Goal: Communication & Community: Share content

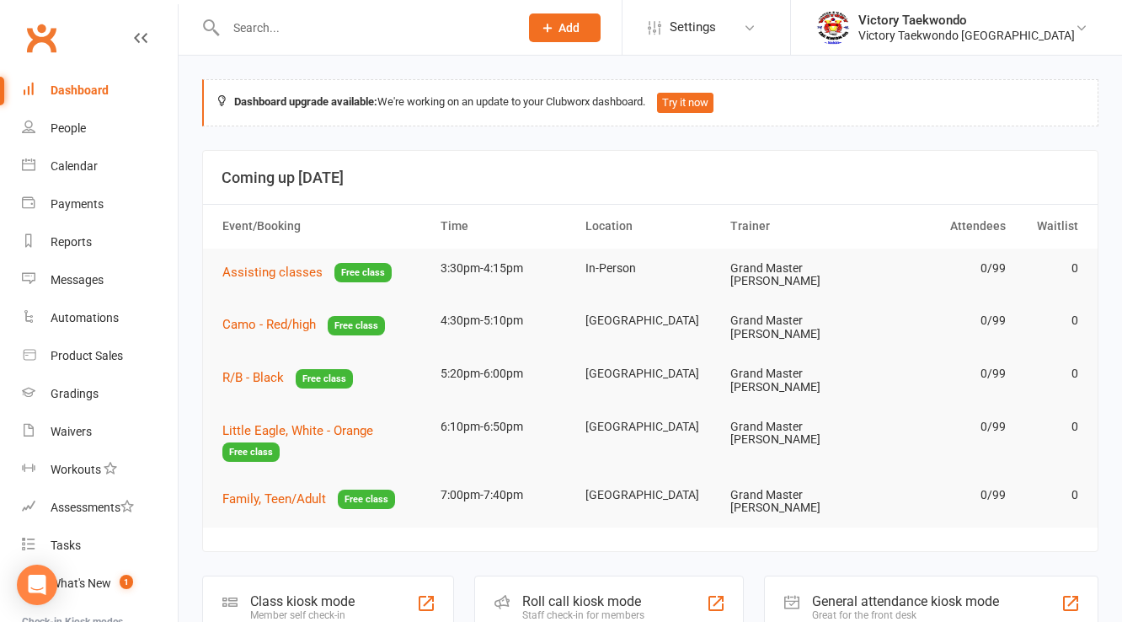
click at [296, 30] on input "text" at bounding box center [364, 28] width 286 height 24
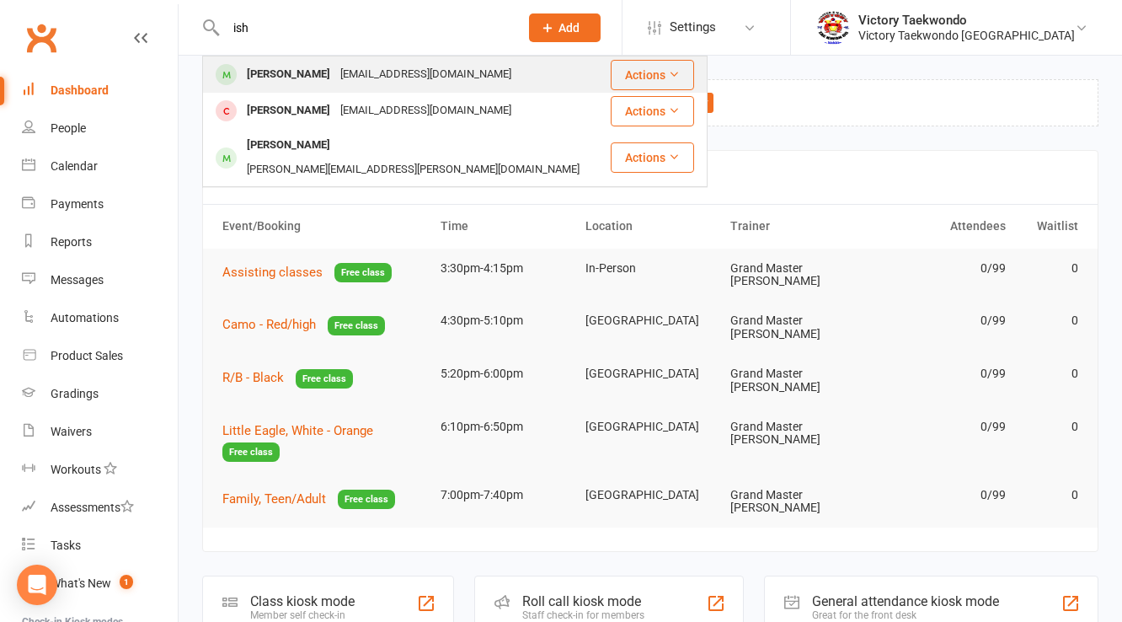
type input "ish"
click at [350, 69] on div "[EMAIL_ADDRESS][DOMAIN_NAME]" at bounding box center [425, 74] width 181 height 24
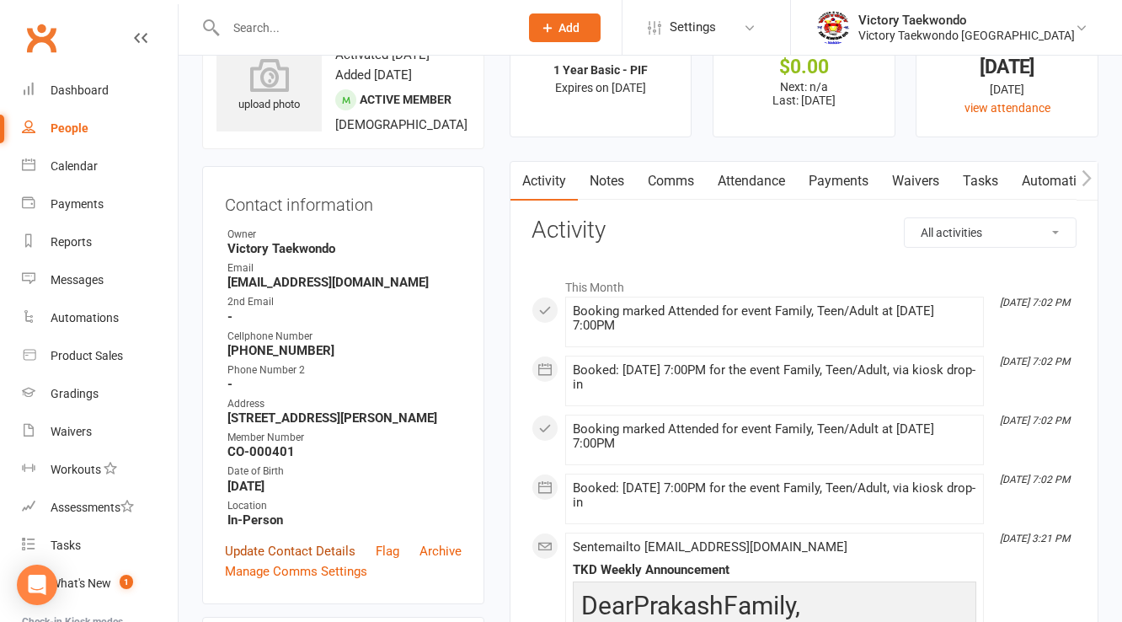
click at [283, 555] on link "Update Contact Details" at bounding box center [290, 551] width 131 height 20
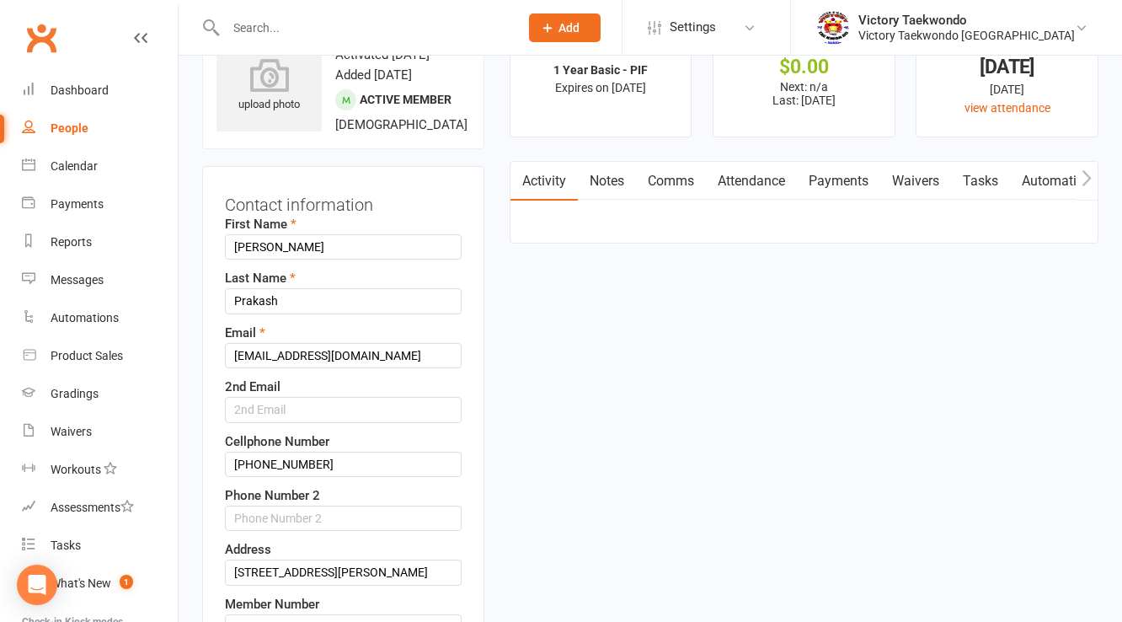
scroll to position [79, 0]
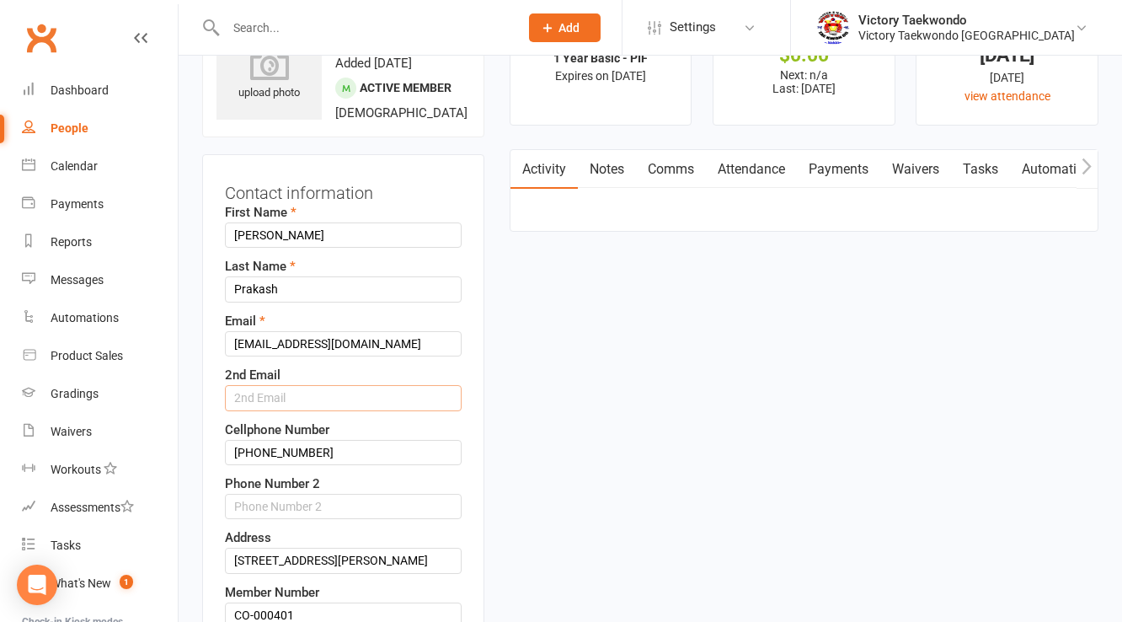
click at [293, 408] on input "text" at bounding box center [343, 397] width 237 height 25
paste input "[PERSON_NAME][EMAIL_ADDRESS][DOMAIN_NAME]"
type input "[PERSON_NAME][EMAIL_ADDRESS][DOMAIN_NAME]"
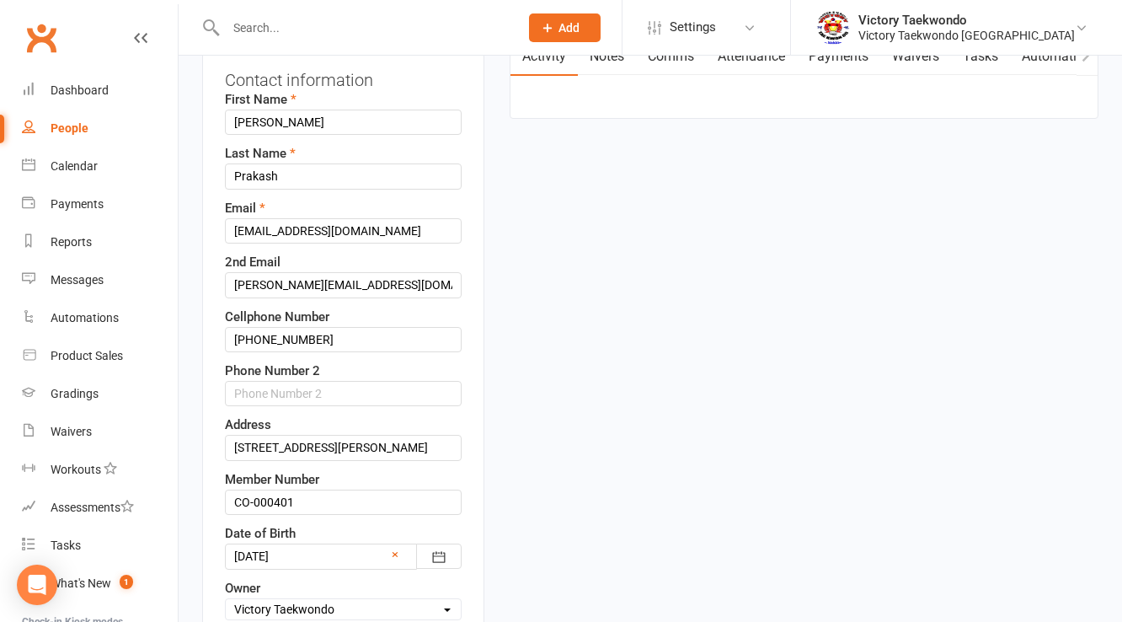
scroll to position [416, 0]
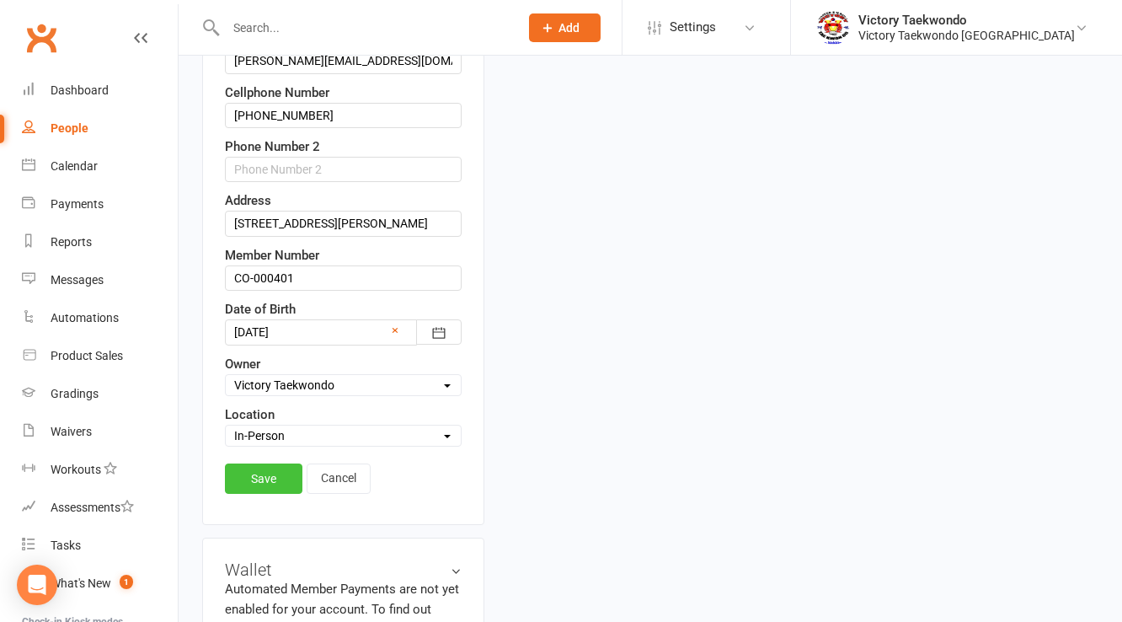
click at [259, 472] on link "Save" at bounding box center [263, 478] width 77 height 30
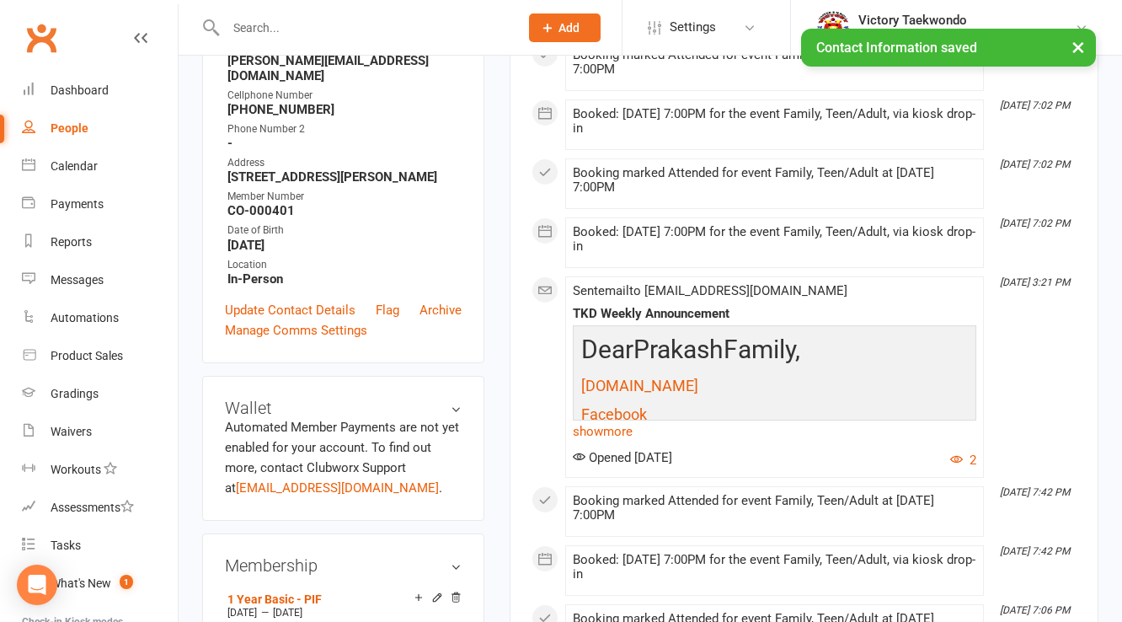
scroll to position [214, 0]
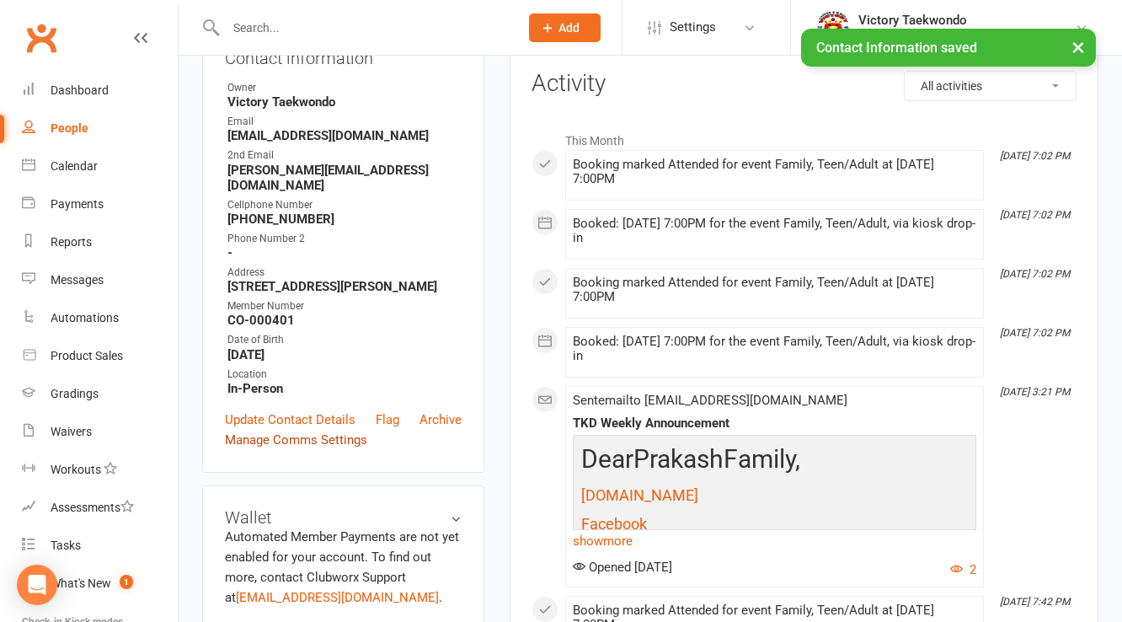
click at [325, 430] on link "Manage Comms Settings" at bounding box center [296, 440] width 142 height 20
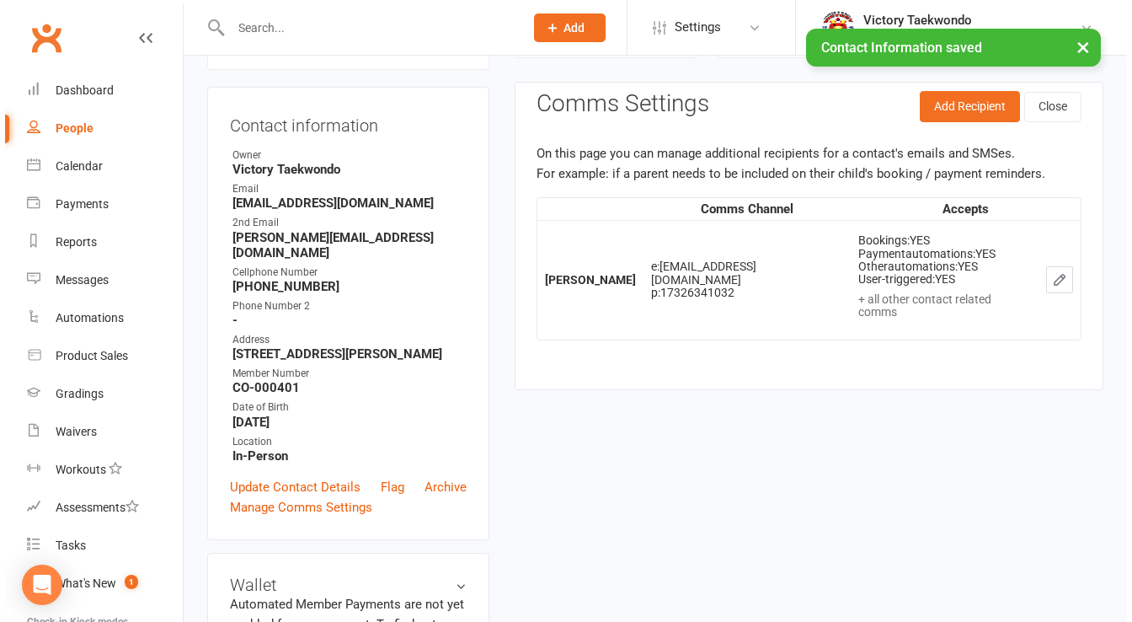
scroll to position [144, 0]
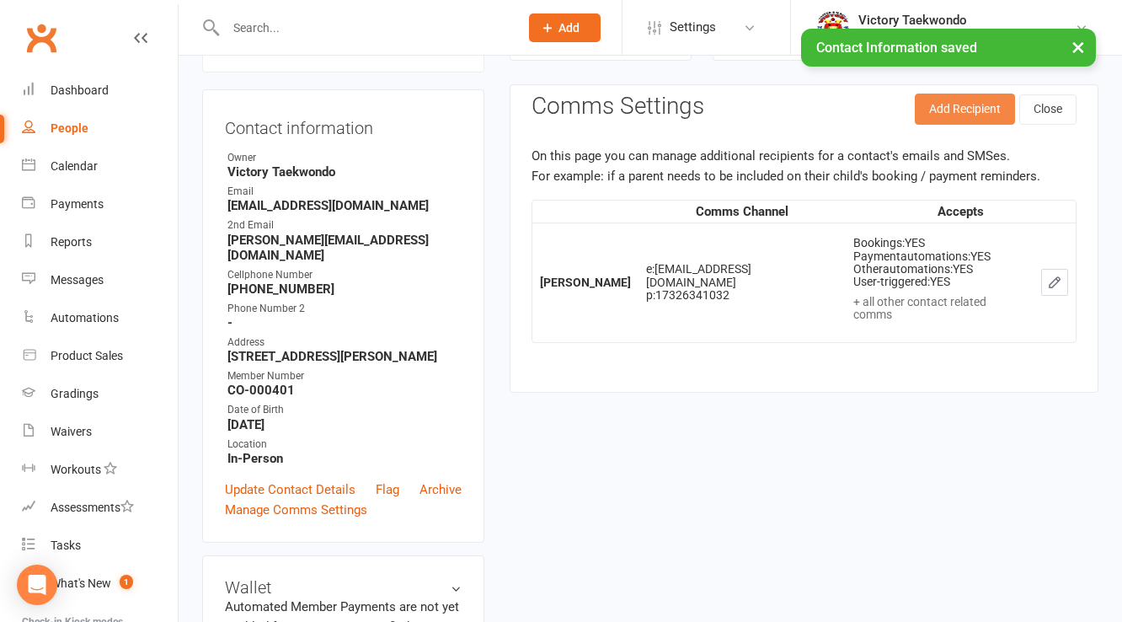
click at [943, 100] on button "Add Recipient" at bounding box center [965, 108] width 100 height 30
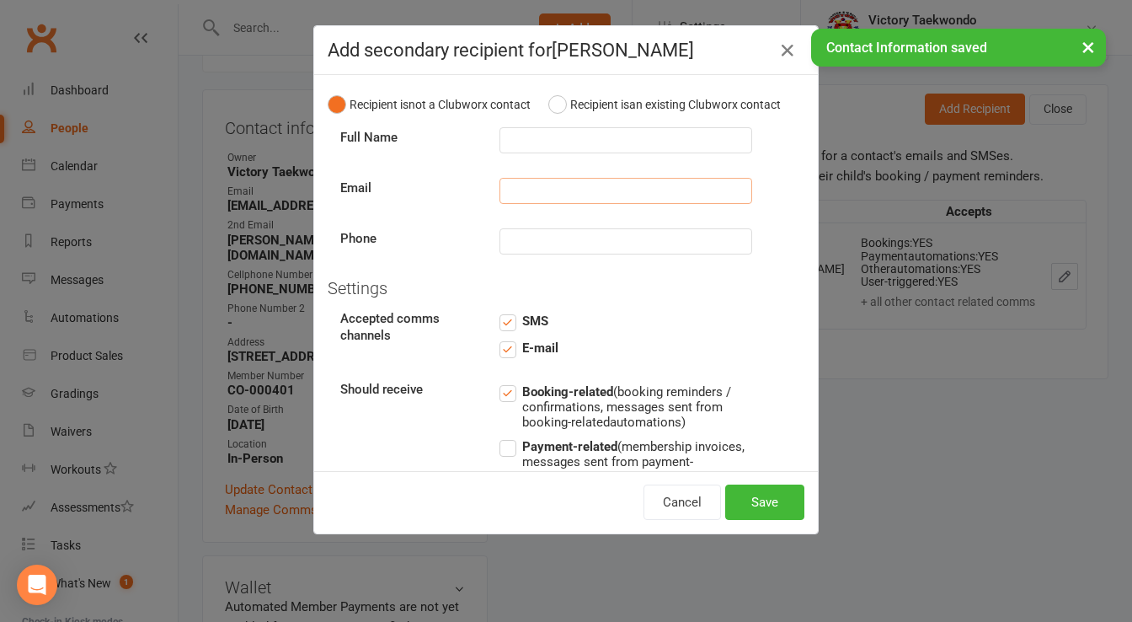
click at [523, 204] on input "text" at bounding box center [625, 191] width 253 height 26
paste input "[PERSON_NAME][EMAIL_ADDRESS][DOMAIN_NAME]"
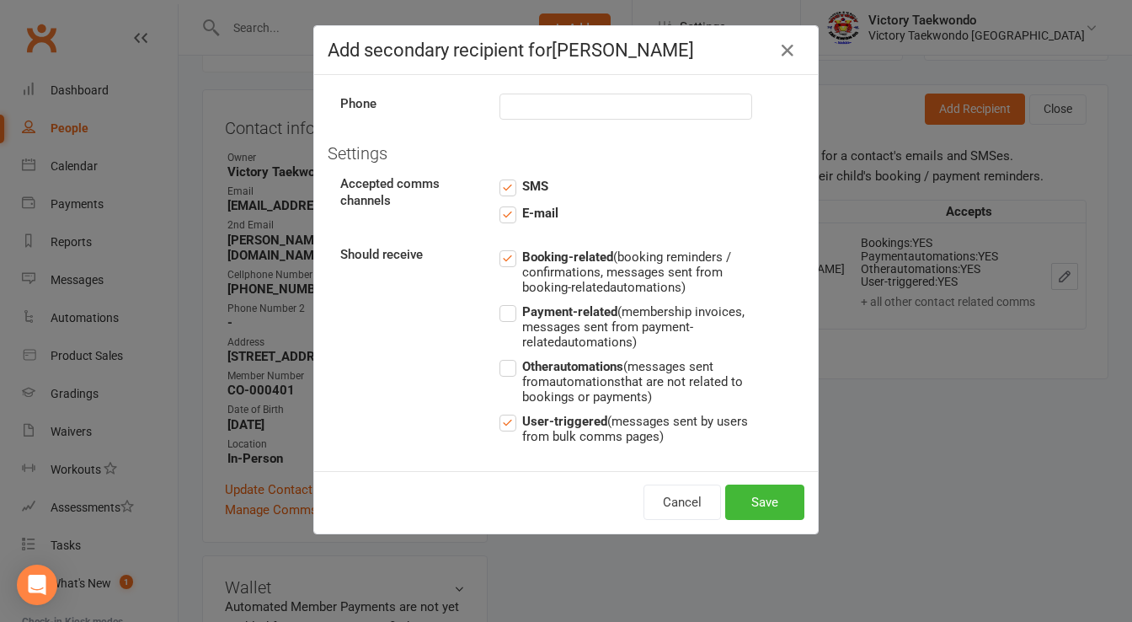
type input "[PERSON_NAME][EMAIL_ADDRESS][DOMAIN_NAME]"
drag, startPoint x: 504, startPoint y: 336, endPoint x: 508, endPoint y: 384, distance: 48.1
click at [504, 337] on label "Payment-related (membership invoices, messages sent from payment-related automa…" at bounding box center [625, 326] width 253 height 48
click at [504, 302] on input "Payment-related (membership invoices, messages sent from payment-related automa…" at bounding box center [625, 302] width 253 height 0
click at [507, 399] on label "Other automations (messages sent from automations that are not related to booki…" at bounding box center [625, 380] width 253 height 48
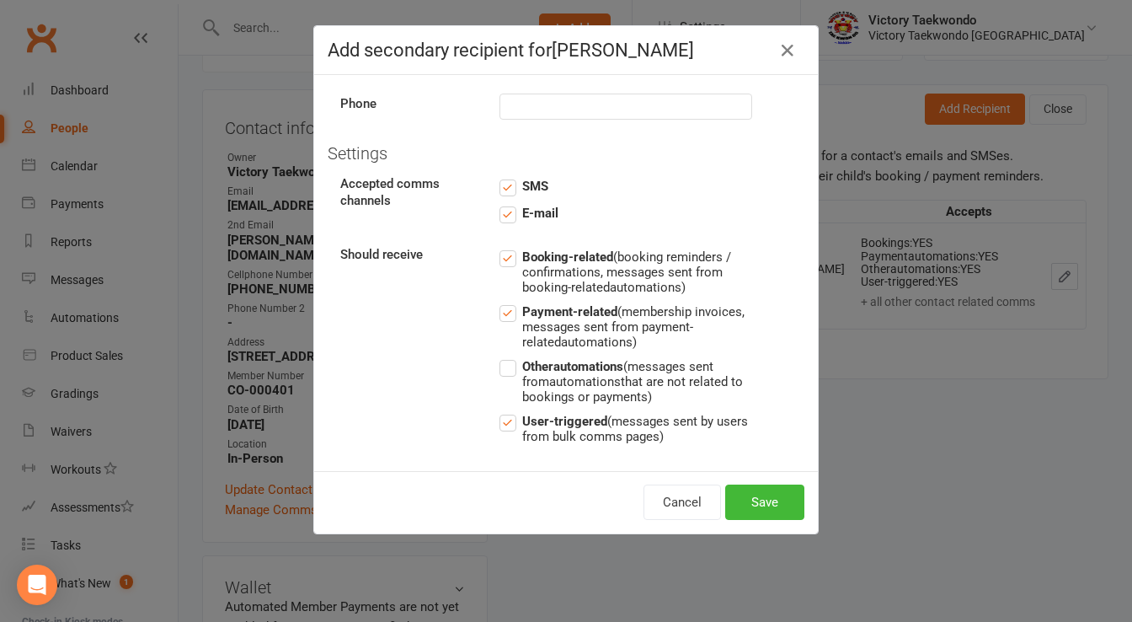
click at [507, 356] on input "Other automations (messages sent from automations that are not related to booki…" at bounding box center [625, 356] width 253 height 0
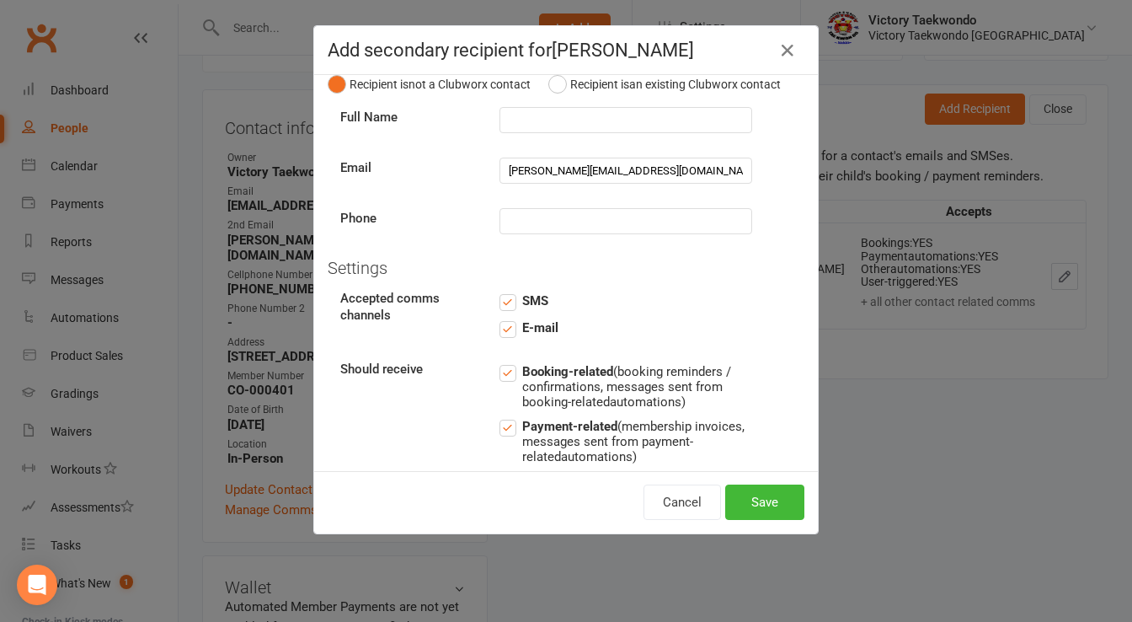
scroll to position [0, 0]
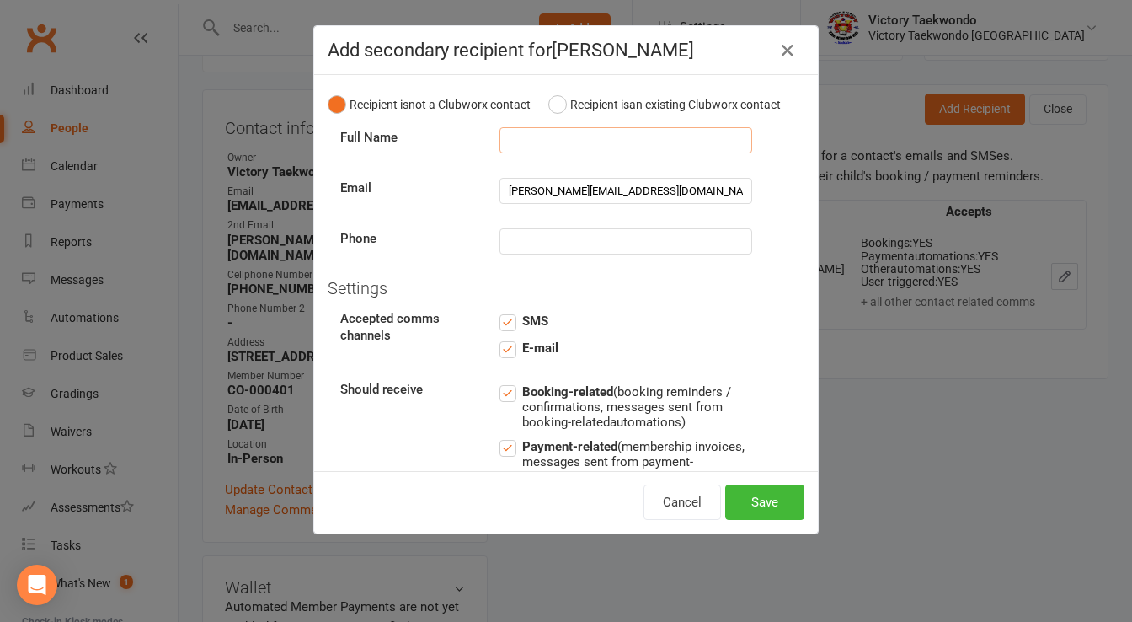
click at [552, 153] on input "text" at bounding box center [625, 140] width 253 height 26
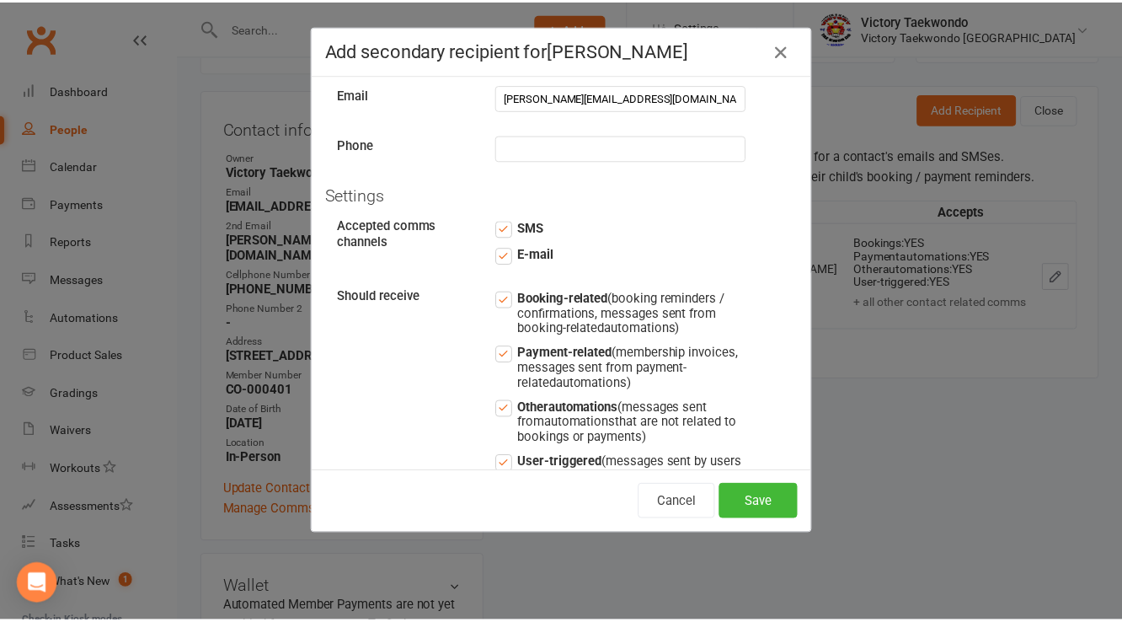
scroll to position [67, 0]
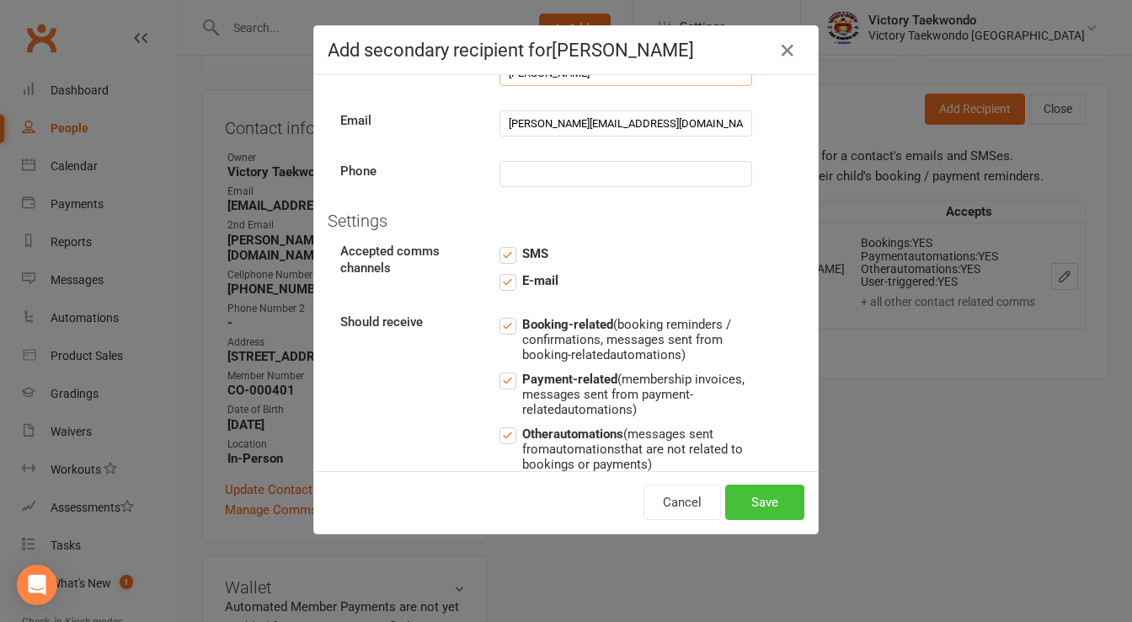
type input "[PERSON_NAME]"
click at [773, 502] on button "Save" at bounding box center [764, 501] width 79 height 35
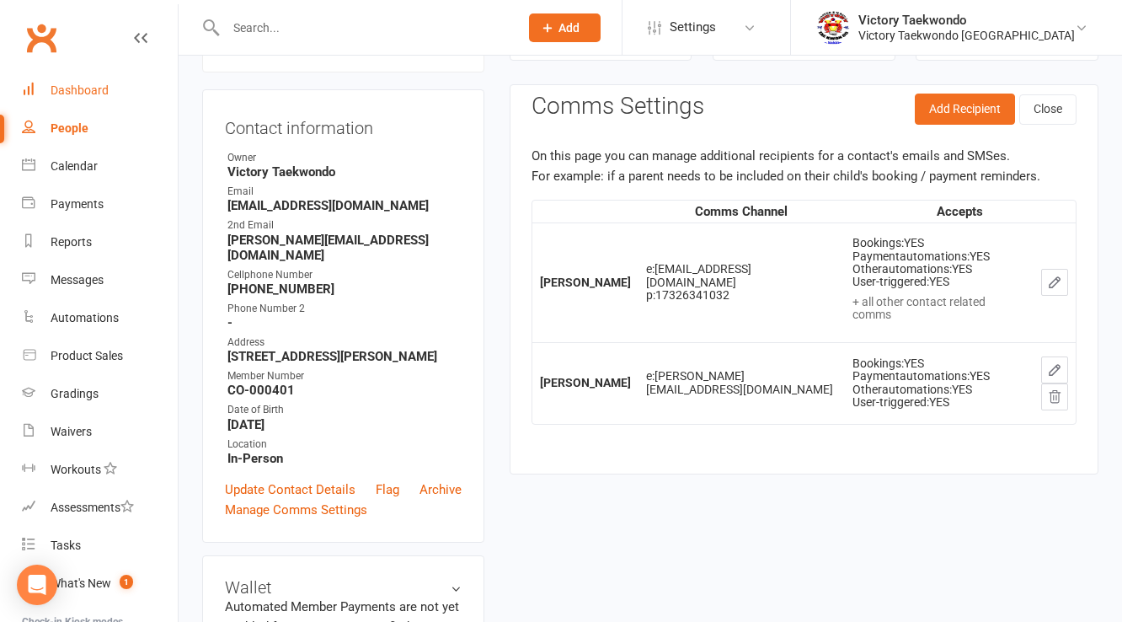
click at [124, 90] on link "Dashboard" at bounding box center [100, 91] width 156 height 38
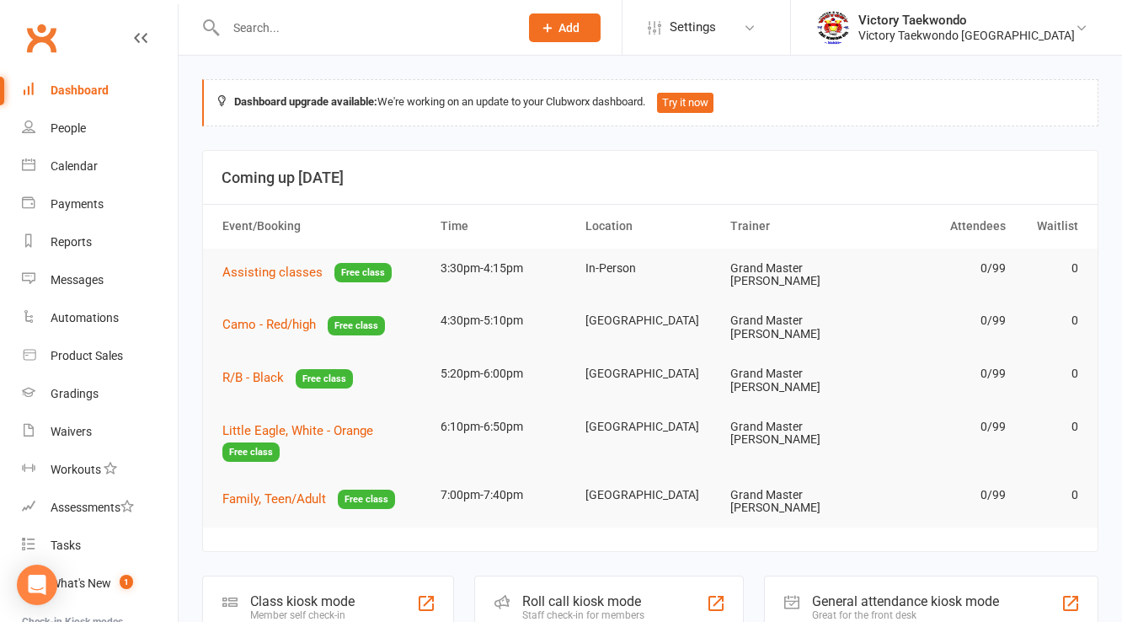
click at [471, 9] on div at bounding box center [354, 27] width 305 height 55
click at [458, 22] on input "text" at bounding box center [364, 28] width 286 height 24
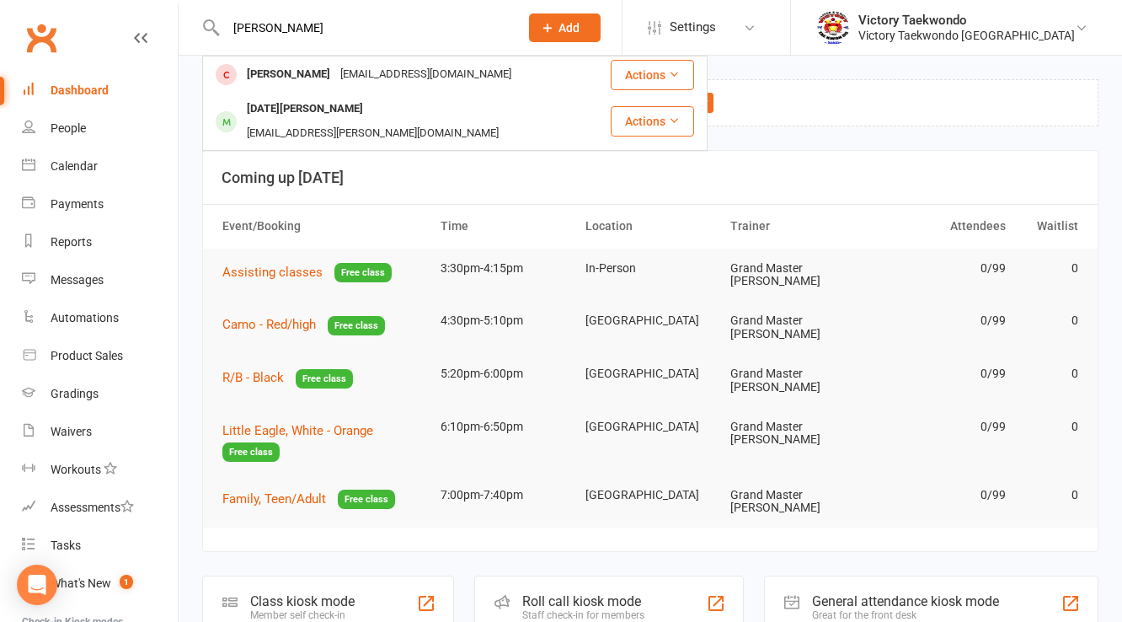
type input "[PERSON_NAME]"
click at [1019, 46] on li "Victory Taekwondo Victory Taekwondo [GEOGRAPHIC_DATA] My profile My subscriptio…" at bounding box center [956, 27] width 332 height 55
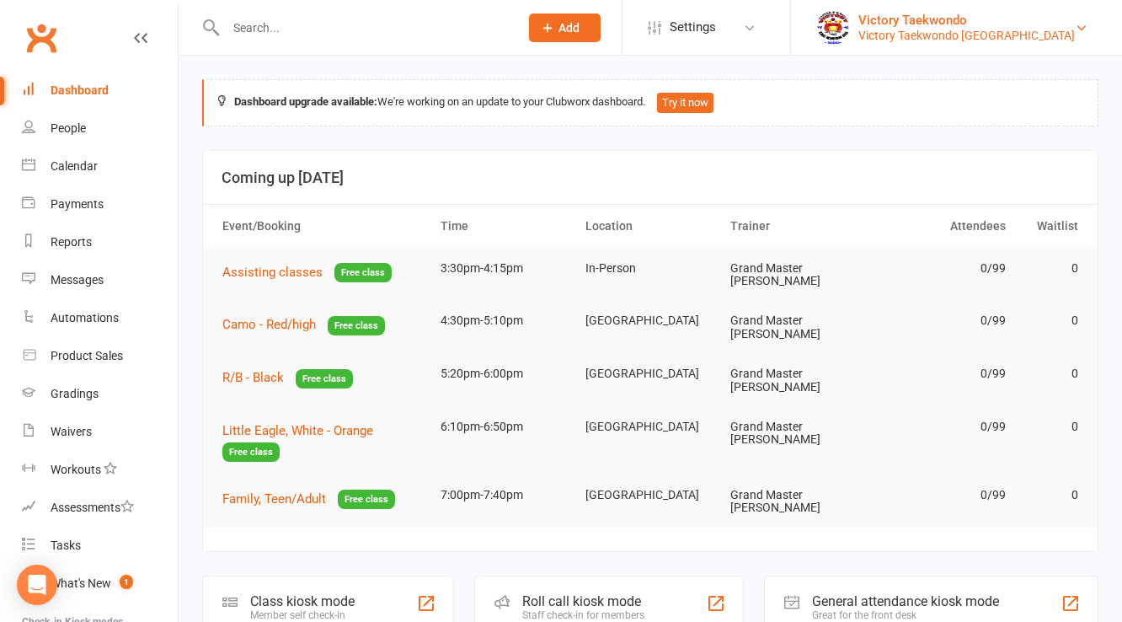
click at [1014, 35] on div "Victory Taekwondo [GEOGRAPHIC_DATA]" at bounding box center [966, 35] width 216 height 15
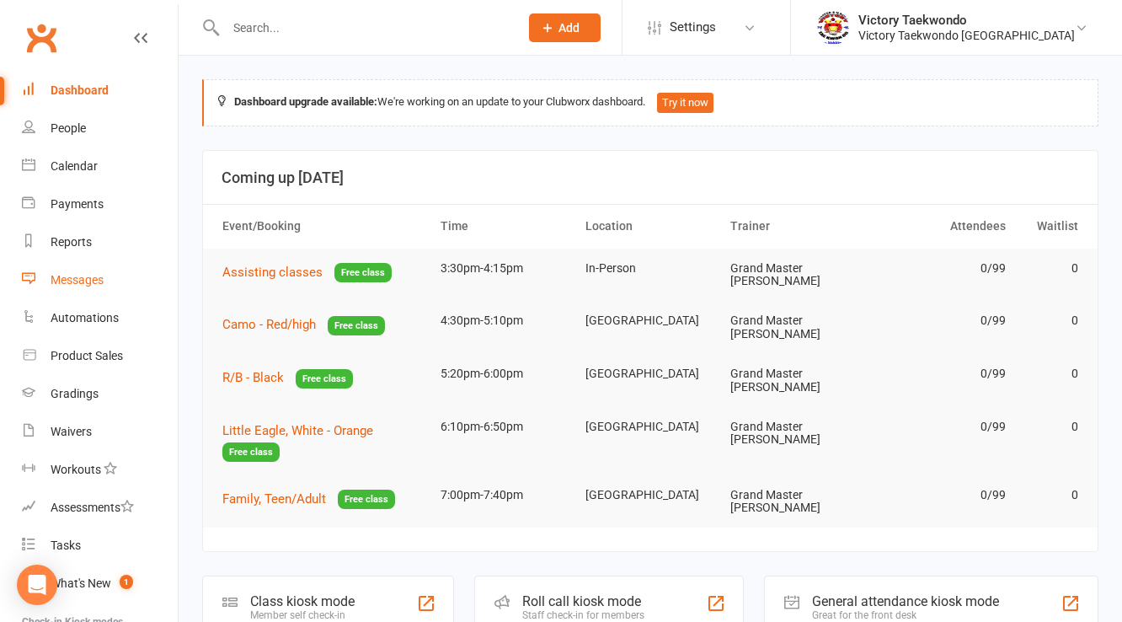
click at [102, 265] on link "Messages" at bounding box center [100, 280] width 156 height 38
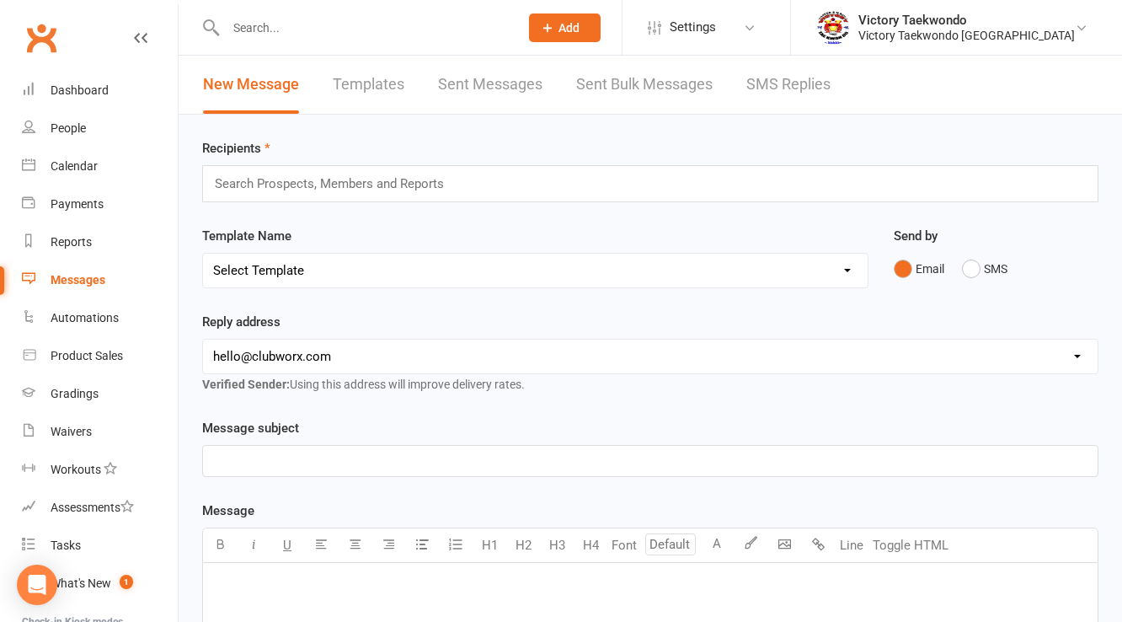
click at [349, 174] on input "text" at bounding box center [336, 184] width 247 height 22
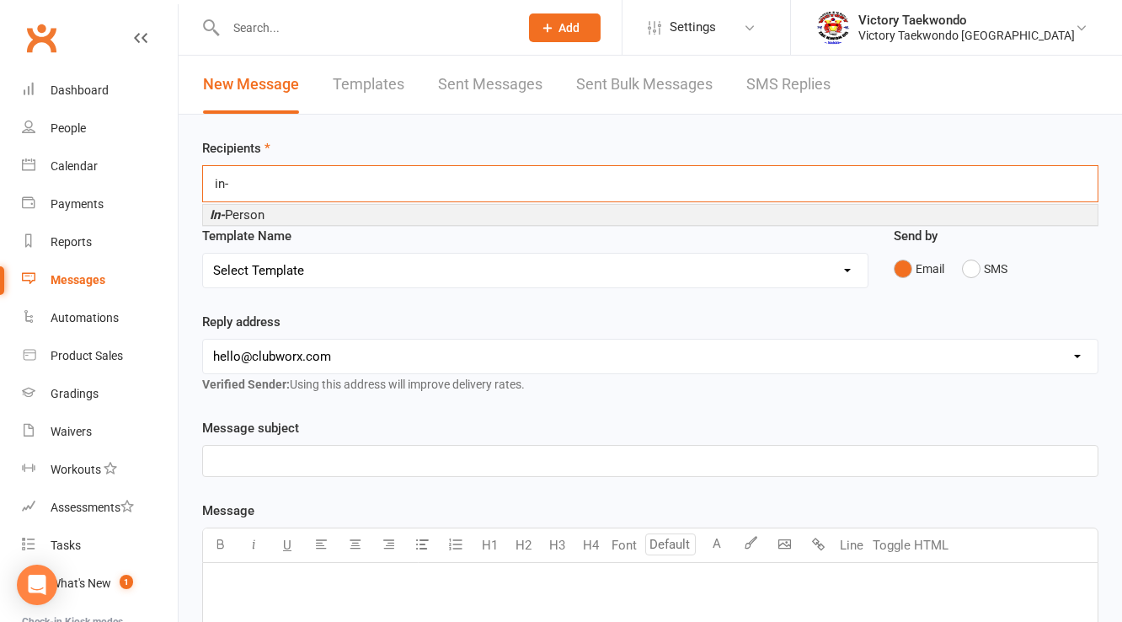
type input "in-"
click at [315, 209] on li "In- Person" at bounding box center [650, 215] width 894 height 20
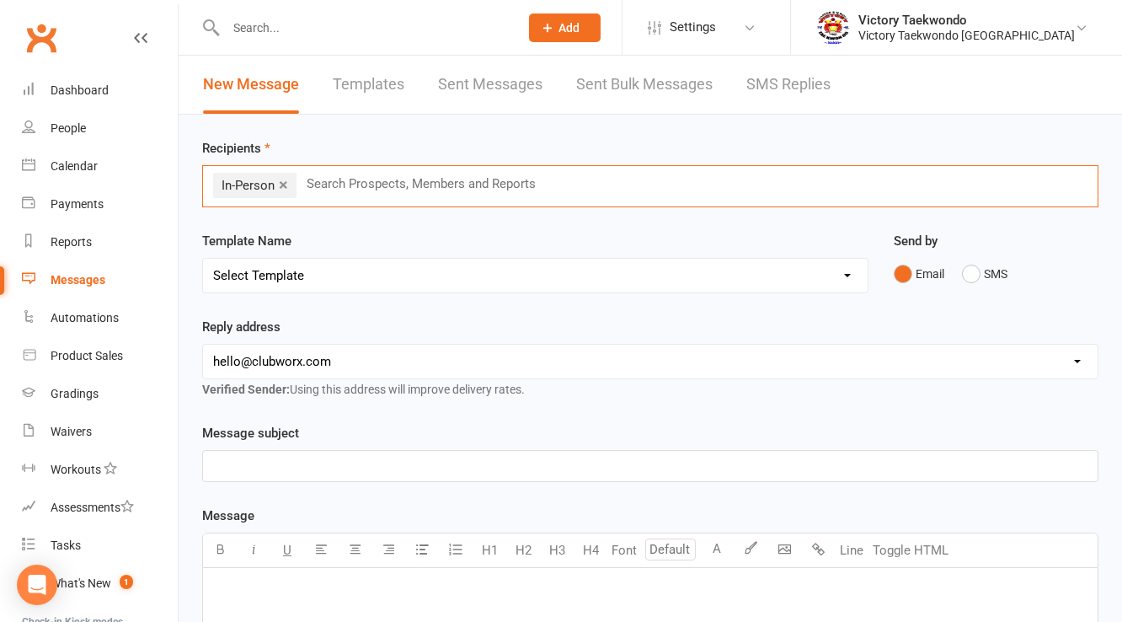
click at [296, 289] on select "Select Template [Email] Birthday E-Mail [Email] Buddy Week [Email] Drop & Shop …" at bounding box center [535, 276] width 665 height 34
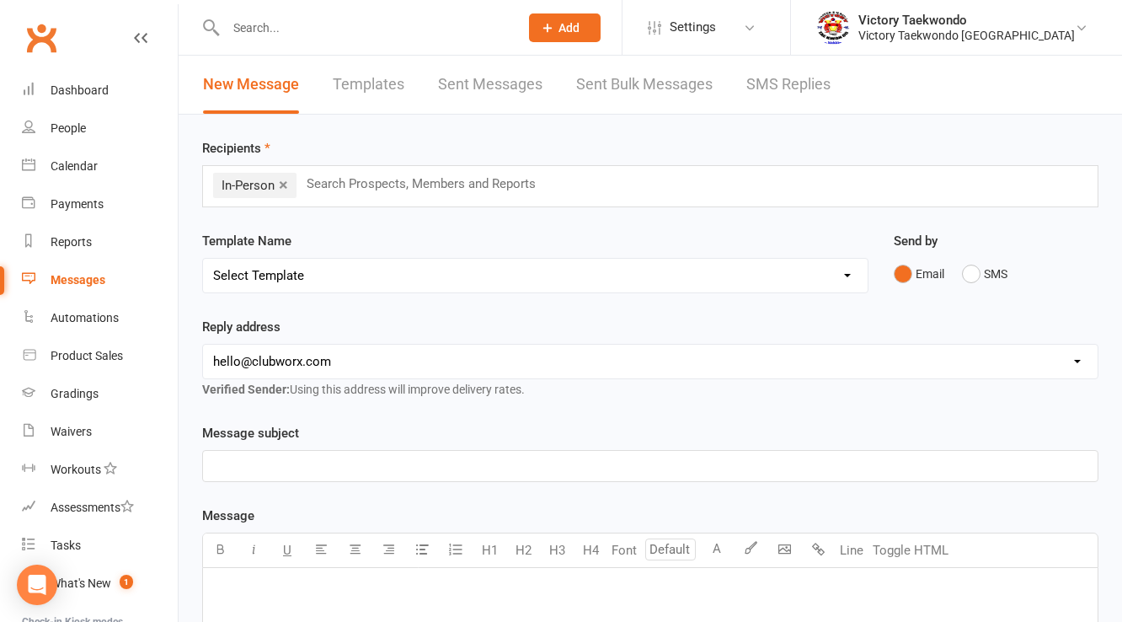
select select "7"
click at [203, 259] on select "Select Template [Email] Birthday E-Mail [Email] Buddy Week [Email] Drop & Shop …" at bounding box center [535, 276] width 665 height 34
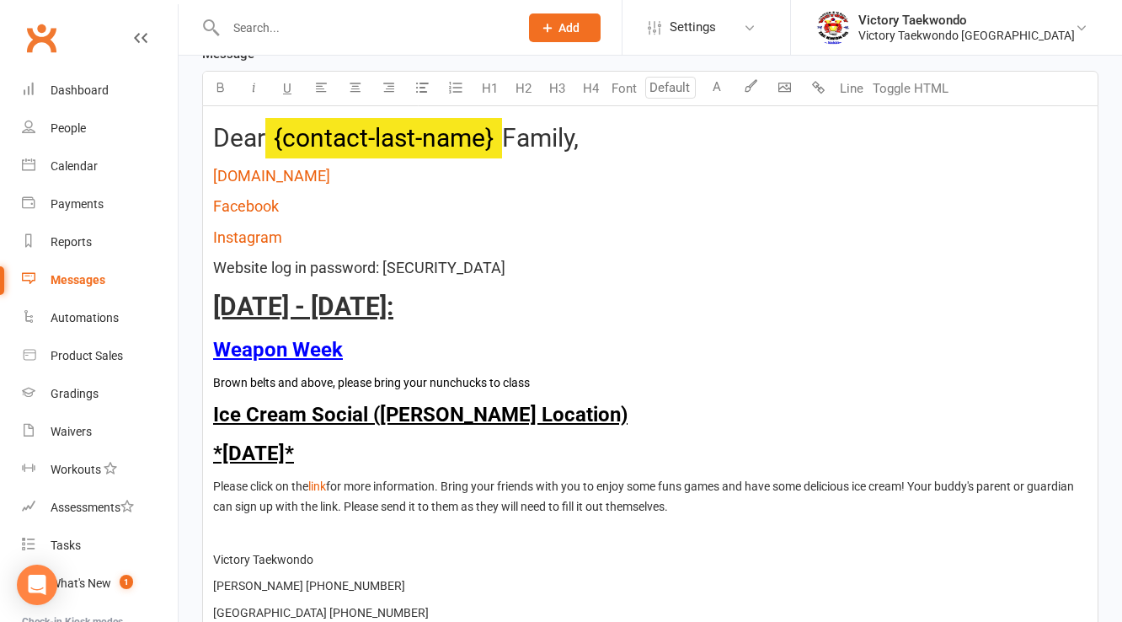
scroll to position [472, 0]
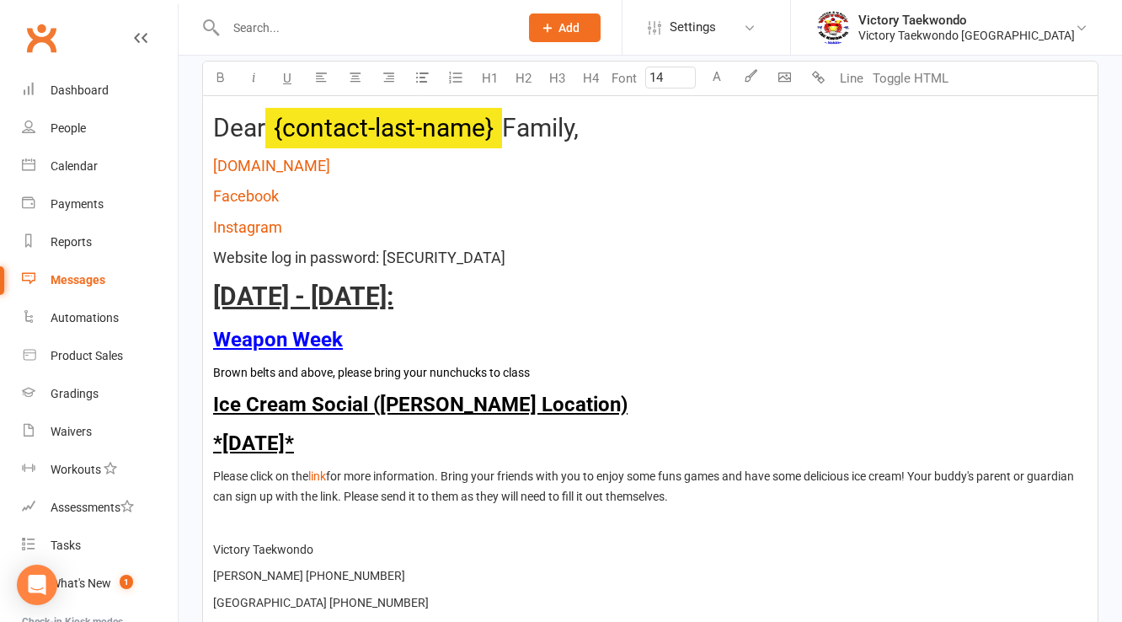
drag, startPoint x: 751, startPoint y: 497, endPoint x: 397, endPoint y: 499, distance: 354.6
click at [397, 499] on p "Please click on the $ link $ for more information. Bring your friends with you …" at bounding box center [650, 486] width 874 height 40
click at [231, 77] on button "button" at bounding box center [220, 78] width 34 height 34
click at [660, 410] on p "Ice Cream Social ([PERSON_NAME] Location)" at bounding box center [650, 404] width 874 height 32
drag, startPoint x: 451, startPoint y: 472, endPoint x: 544, endPoint y: 473, distance: 93.5
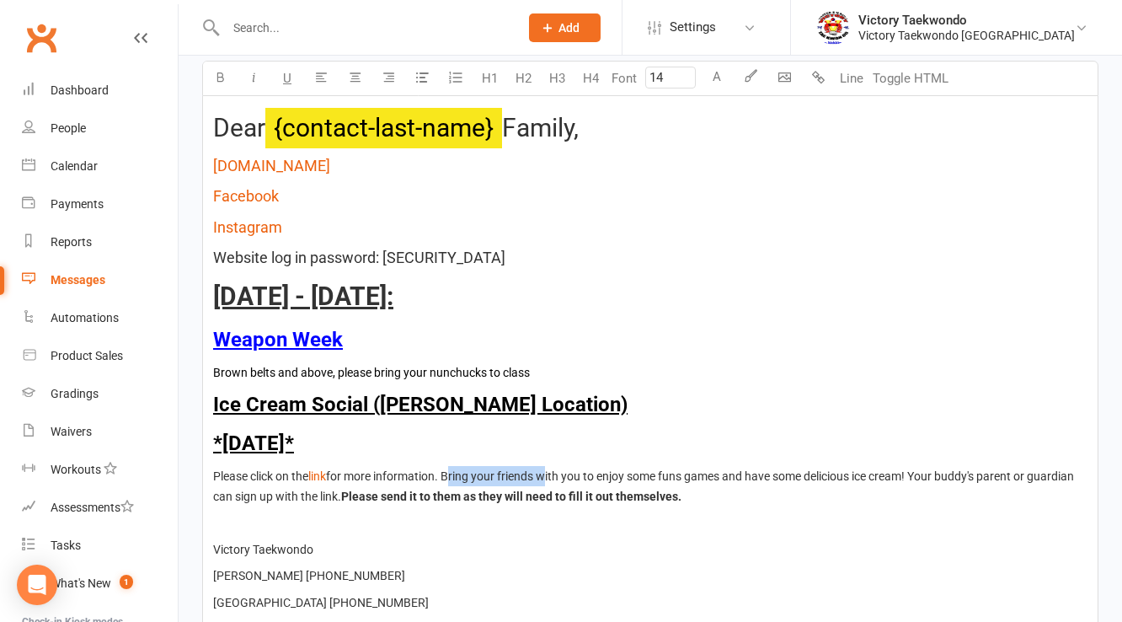
click at [544, 473] on span "for more information. Bring your friends with you to enjoy some funs games and …" at bounding box center [644, 486] width 863 height 34
click at [216, 65] on button "button" at bounding box center [220, 78] width 34 height 34
type input "24"
click at [811, 417] on p "Ice Cream Social ([PERSON_NAME] Location)" at bounding box center [650, 404] width 874 height 32
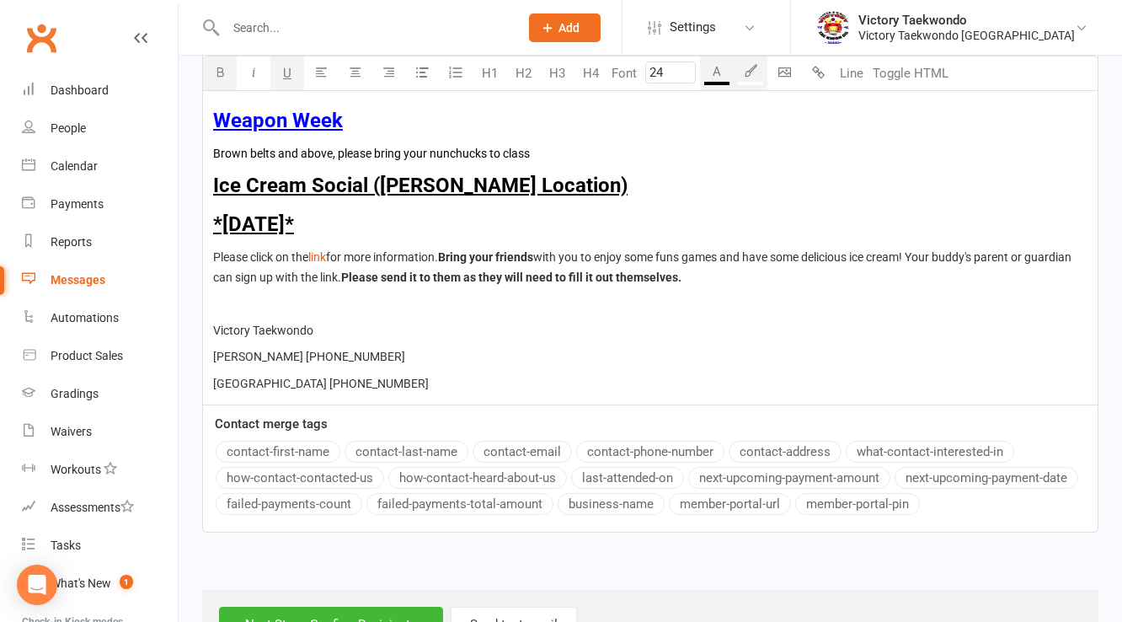
scroll to position [748, 0]
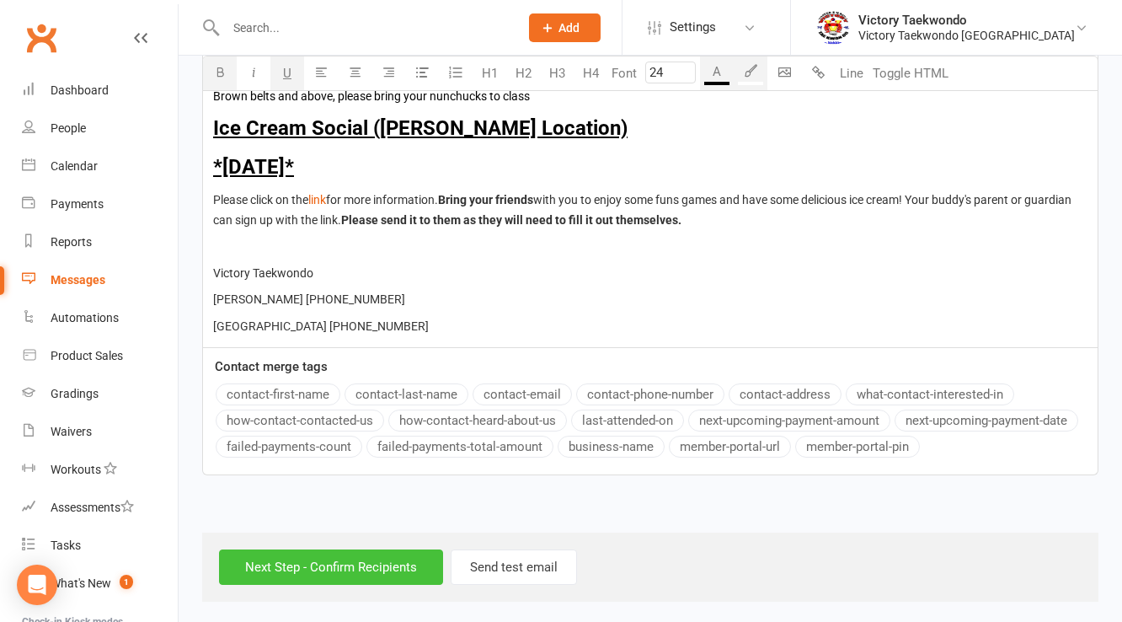
click at [371, 558] on input "Next Step - Confirm Recipients" at bounding box center [331, 566] width 224 height 35
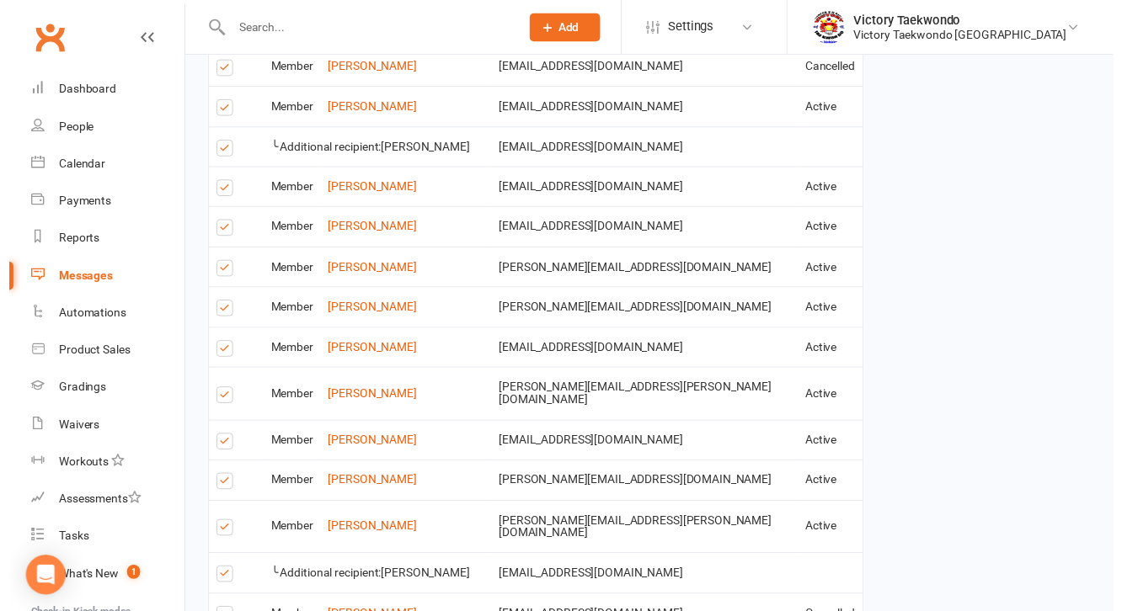
scroll to position [3061, 0]
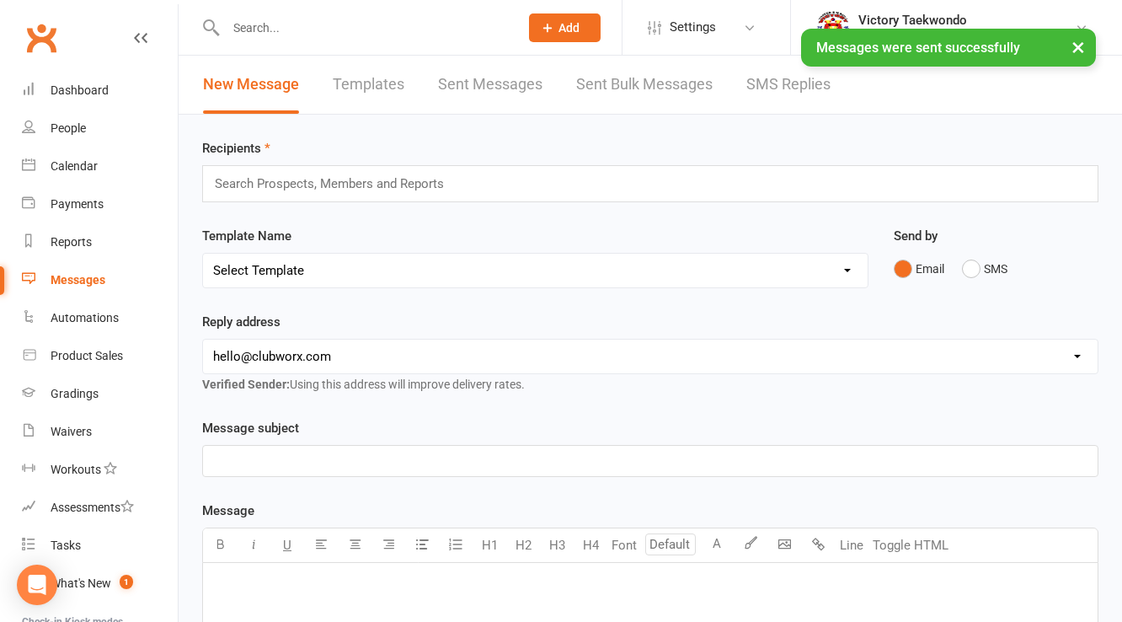
click at [1081, 53] on button "×" at bounding box center [1078, 47] width 30 height 36
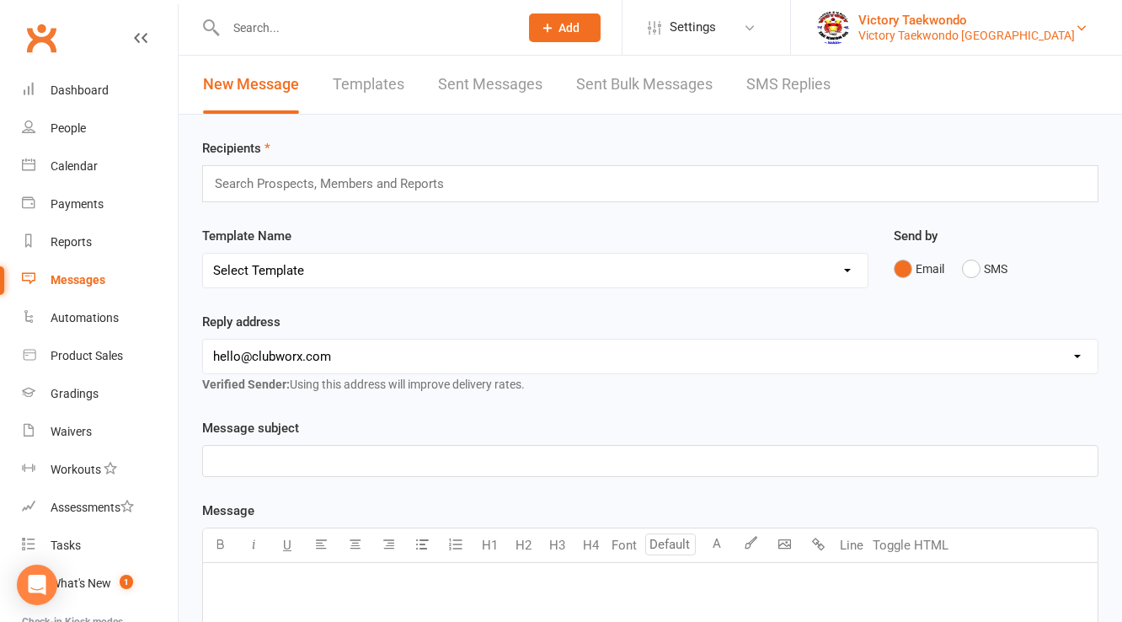
click at [1010, 24] on div "Victory Taekwondo" at bounding box center [966, 20] width 216 height 15
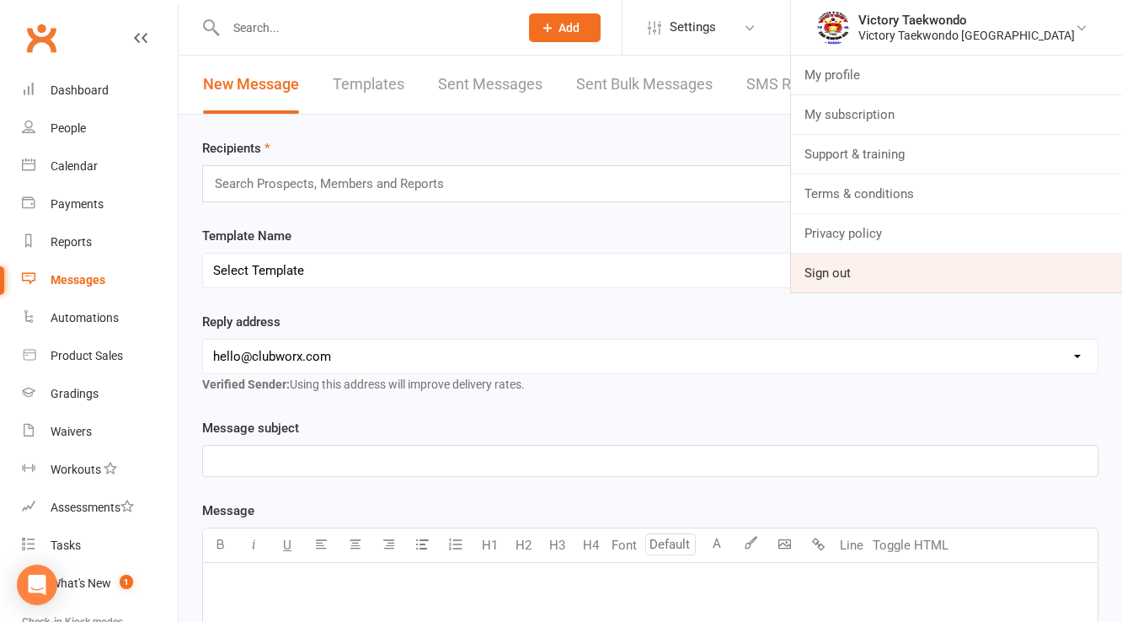
click at [915, 280] on link "Sign out" at bounding box center [956, 273] width 331 height 39
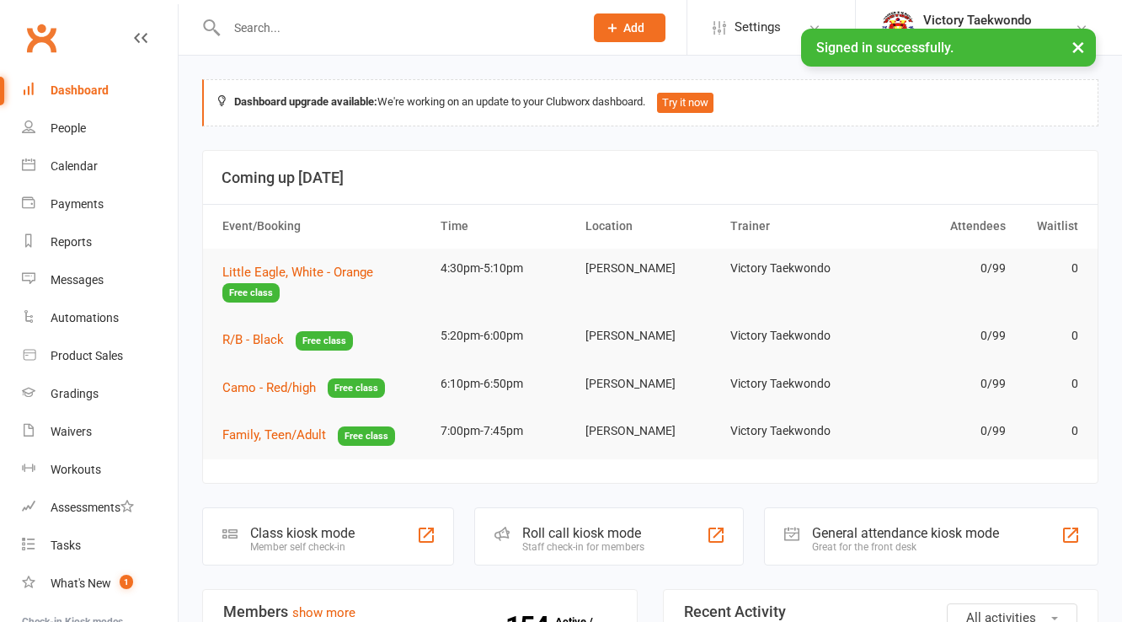
click at [326, 21] on input "text" at bounding box center [397, 28] width 350 height 24
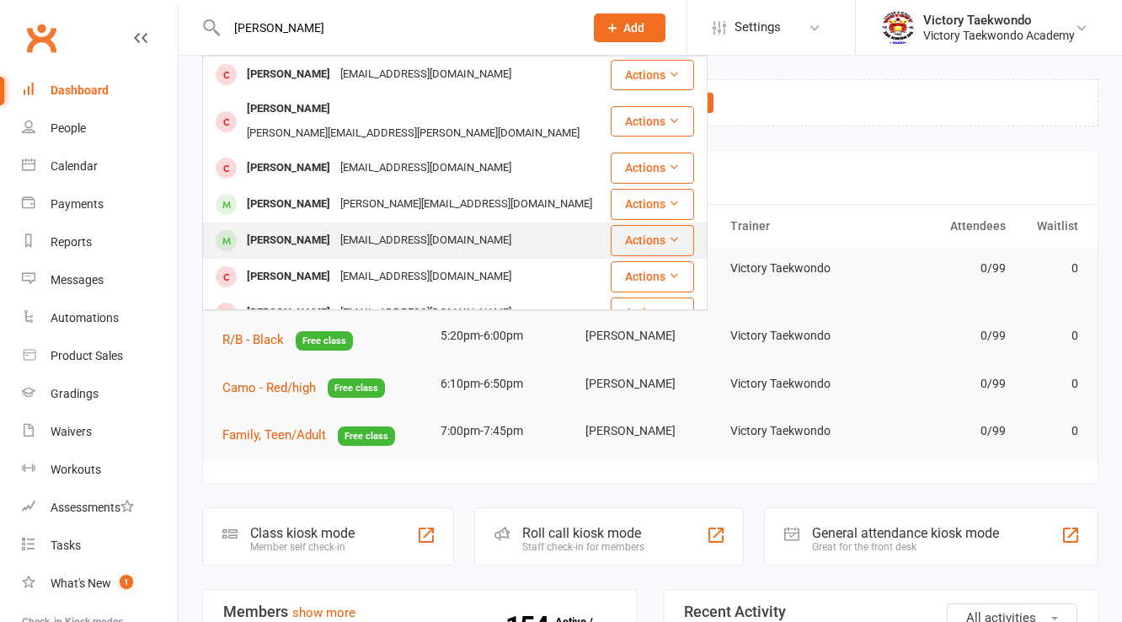
type input "[PERSON_NAME]"
click at [318, 228] on div "Andrew Dauber" at bounding box center [288, 240] width 93 height 24
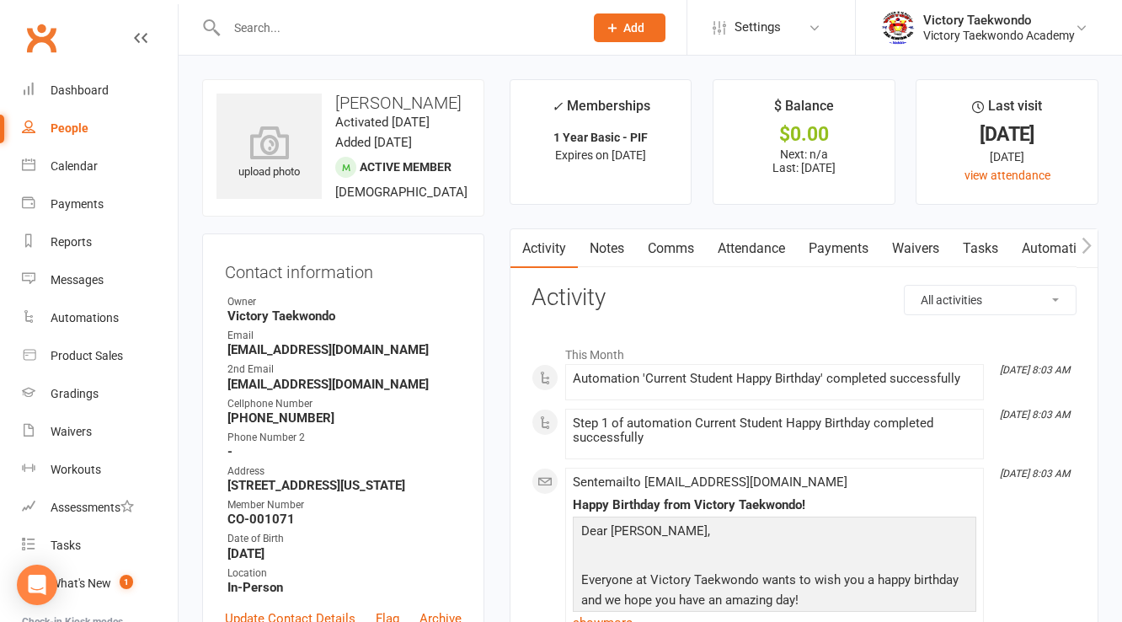
drag, startPoint x: 229, startPoint y: 483, endPoint x: 314, endPoint y: 497, distance: 86.1
click at [314, 493] on strong "19 Springwood Ave Lawrenceville, New Jersey 08648" at bounding box center [344, 485] width 234 height 15
copy strong "19 Springwood Ave Lawrenceville, New Jersey 08648"
click at [91, 81] on link "Dashboard" at bounding box center [100, 91] width 156 height 38
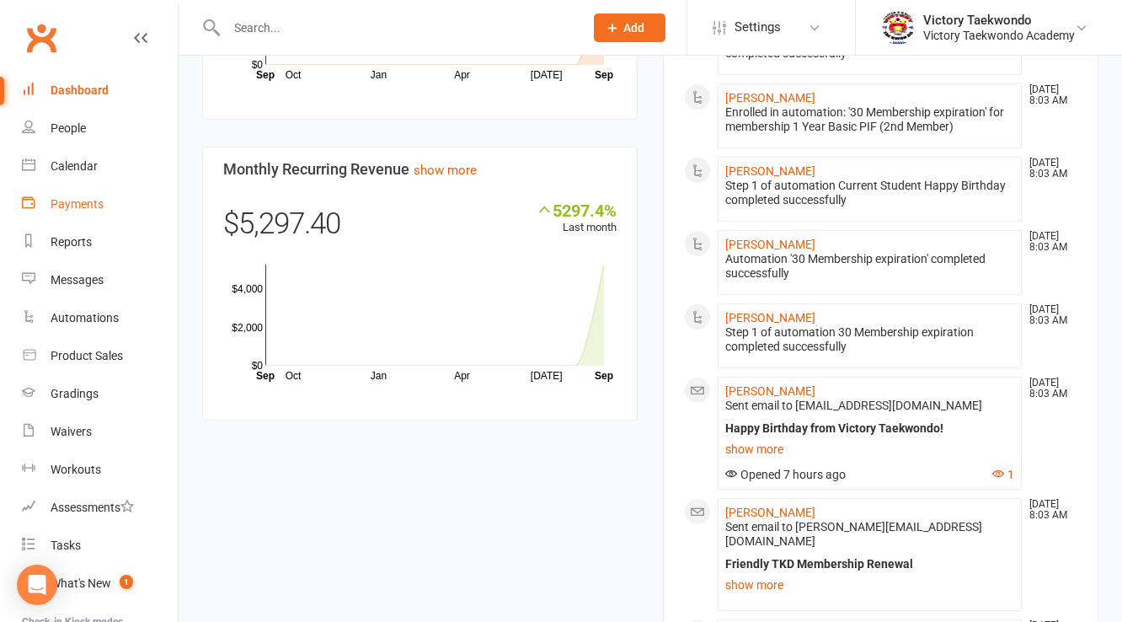
scroll to position [1348, 0]
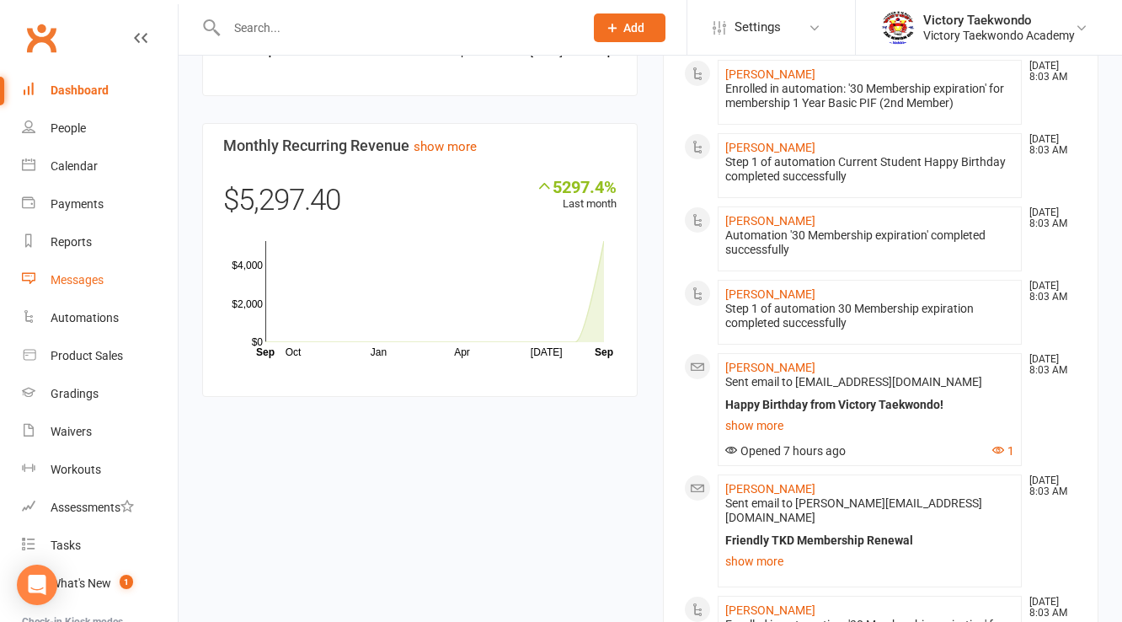
click at [85, 283] on div "Messages" at bounding box center [77, 279] width 53 height 13
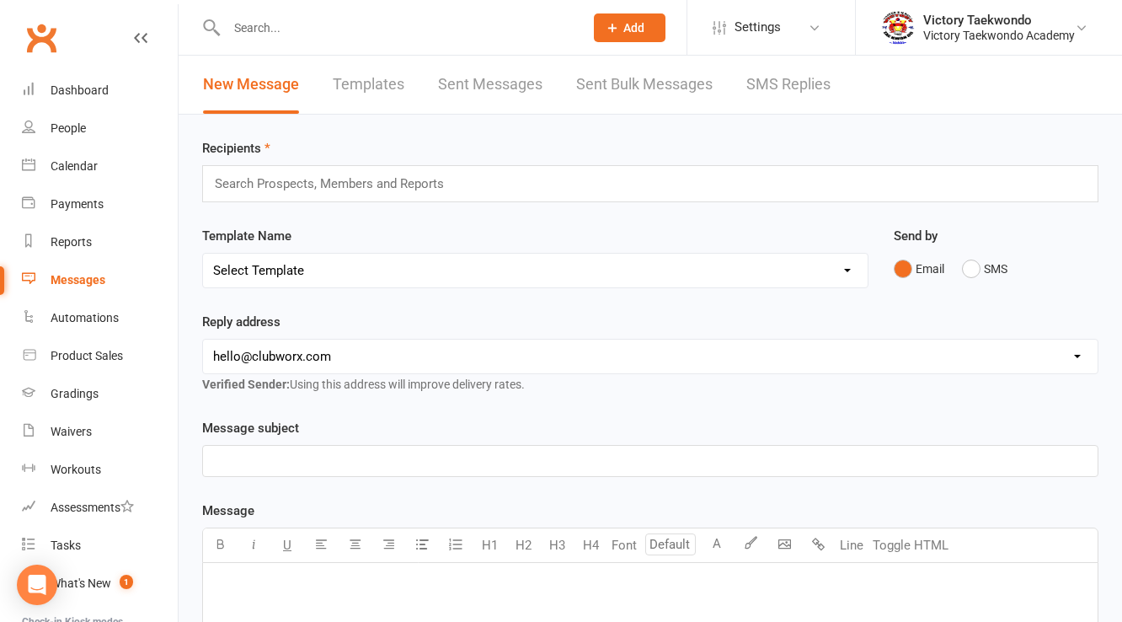
click at [486, 89] on link "Sent Messages" at bounding box center [490, 85] width 104 height 58
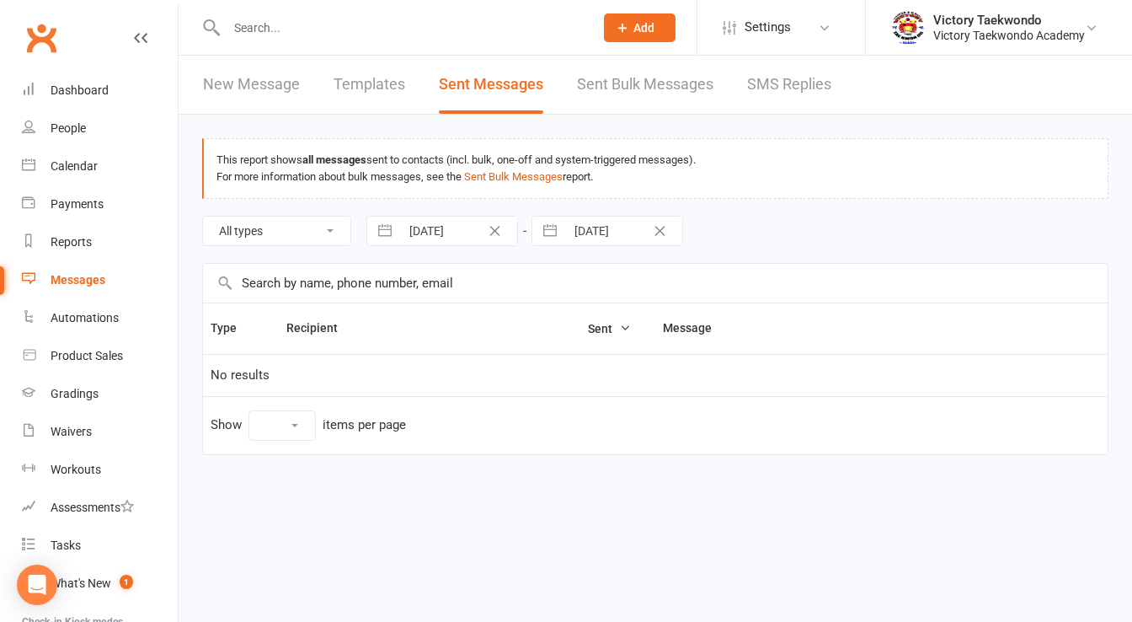
select select "10"
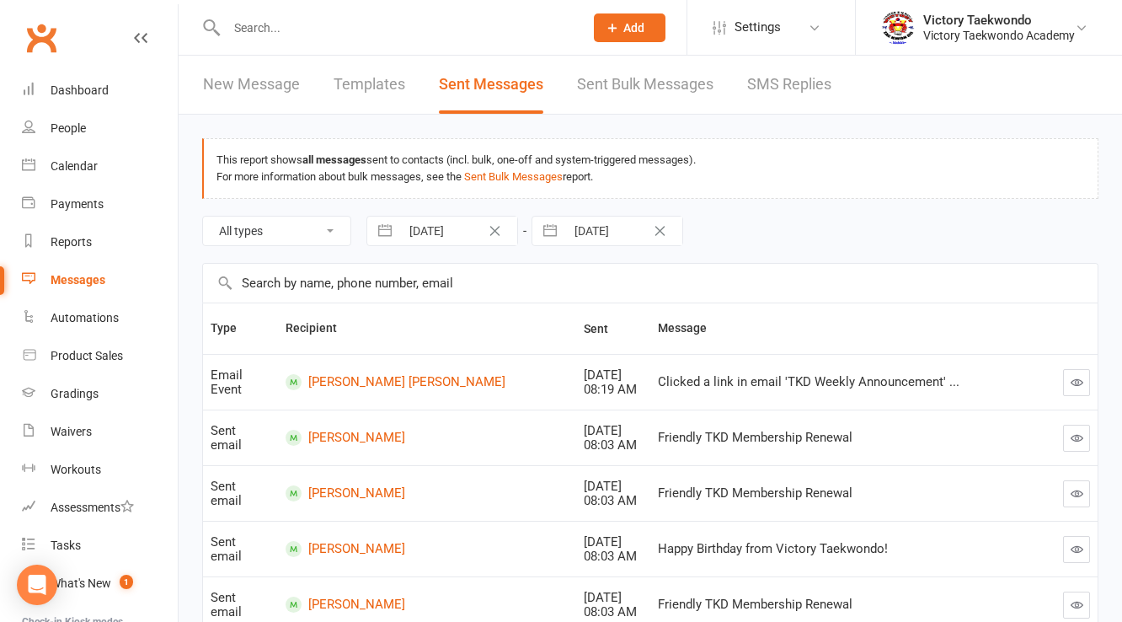
click at [81, 283] on div "Messages" at bounding box center [78, 279] width 55 height 13
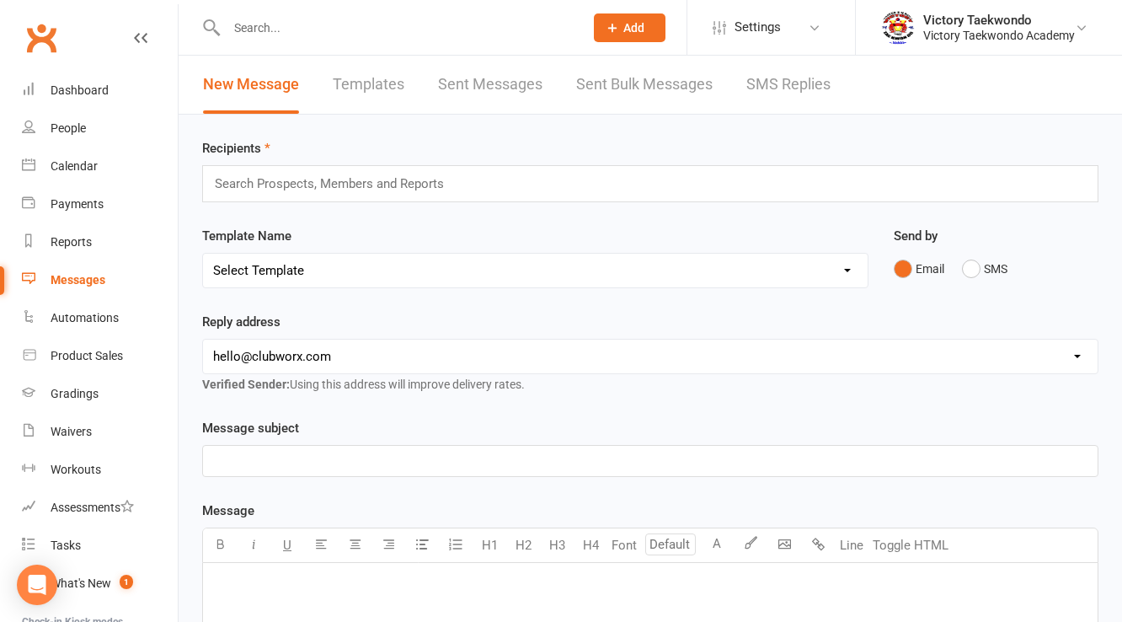
click at [340, 173] on input "text" at bounding box center [336, 184] width 247 height 22
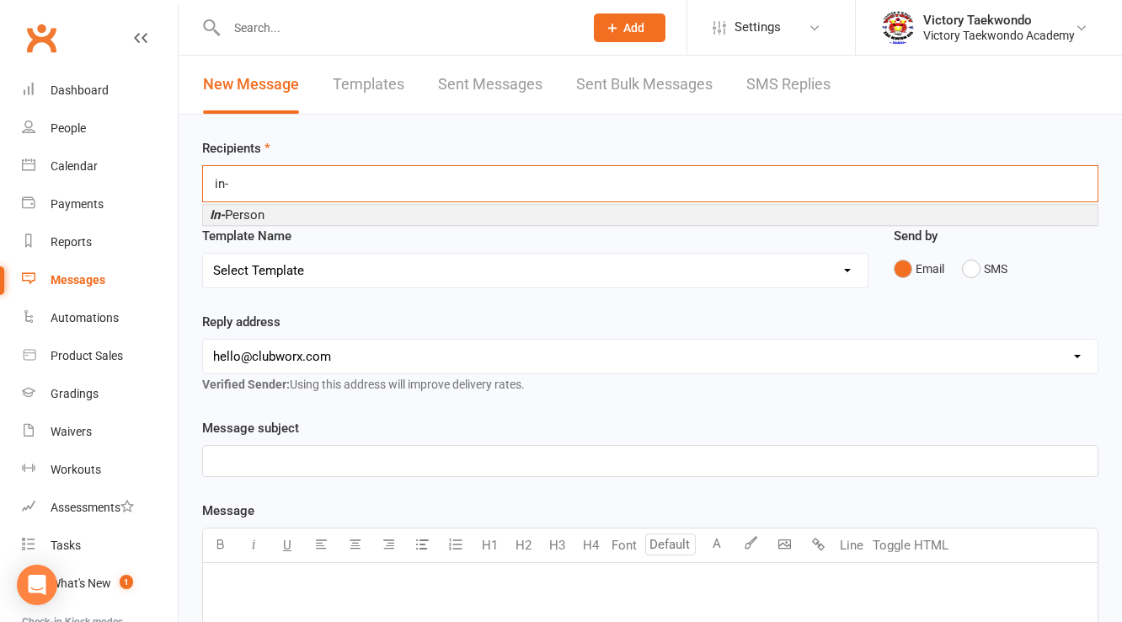
type input "in-"
click at [307, 207] on li "In- Person" at bounding box center [650, 215] width 894 height 20
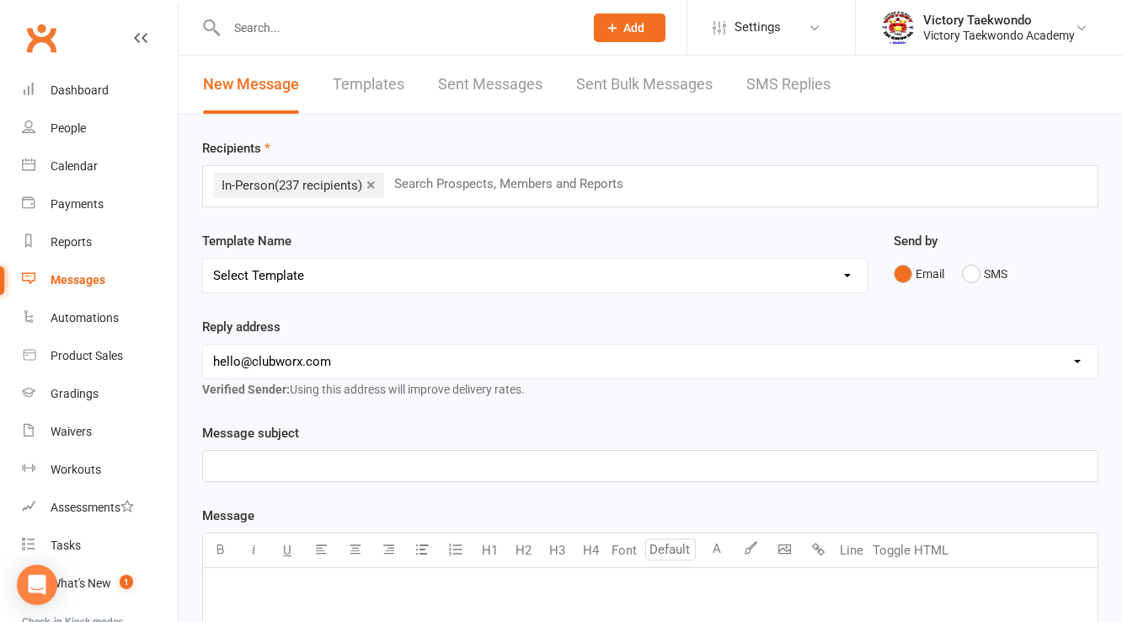
click at [332, 290] on select "Select Template [Email] Black Friday [Email] Buddy & Shop [Email] Buddy Week [E…" at bounding box center [535, 276] width 665 height 34
select select "16"
click at [203, 259] on select "Select Template [Email] Black Friday [Email] Buddy & Shop [Email] Buddy Week [E…" at bounding box center [535, 276] width 665 height 34
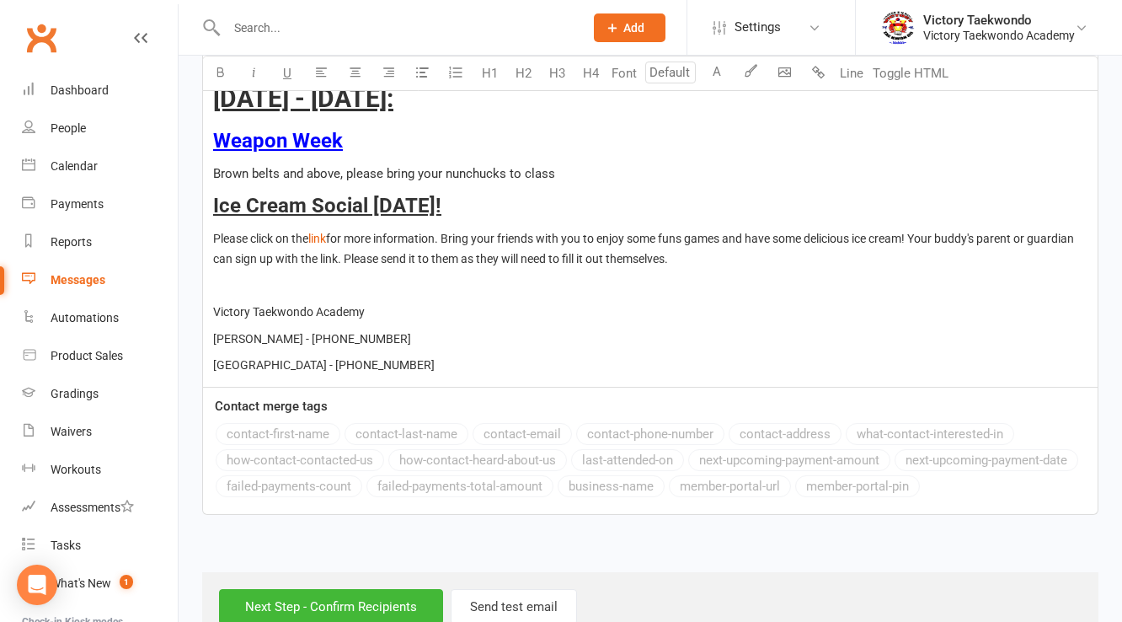
scroll to position [689, 0]
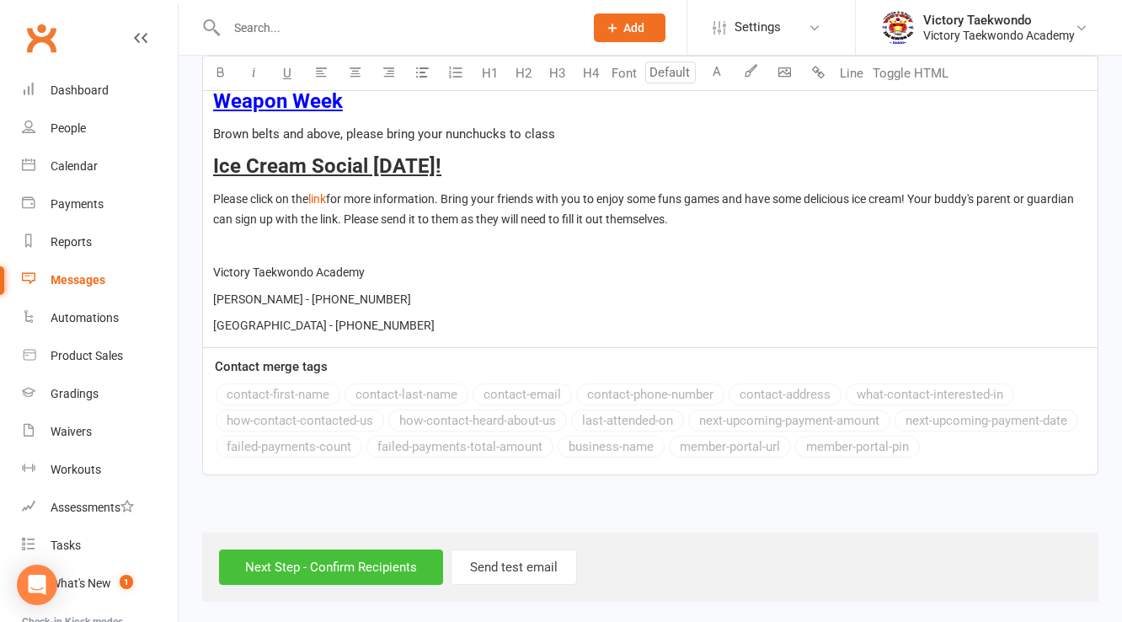
click at [364, 575] on input "Next Step - Confirm Recipients" at bounding box center [331, 566] width 224 height 35
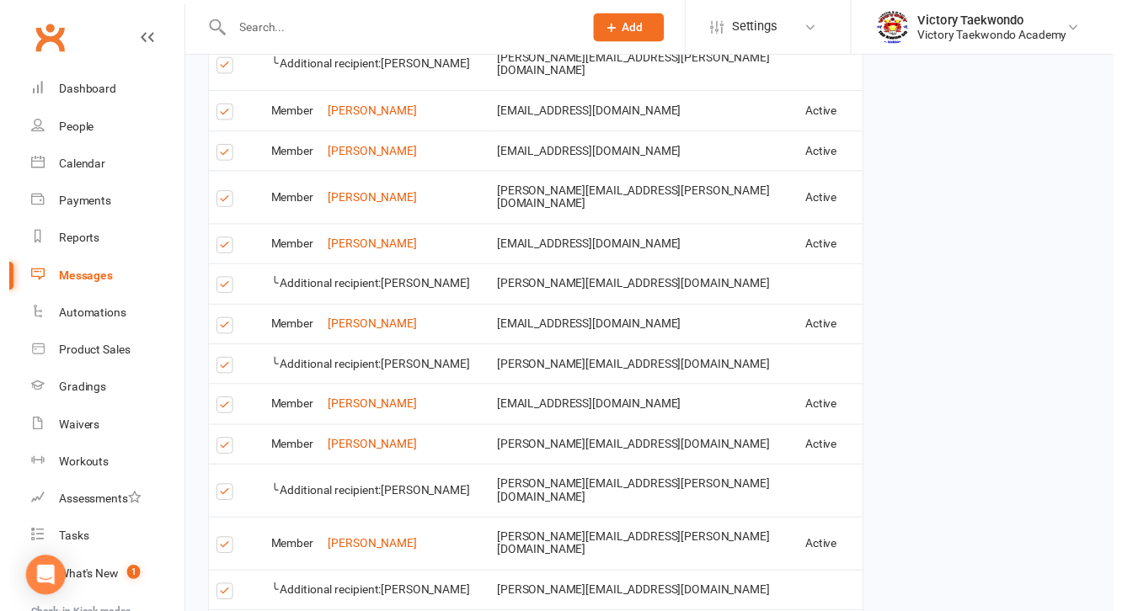
scroll to position [3205, 0]
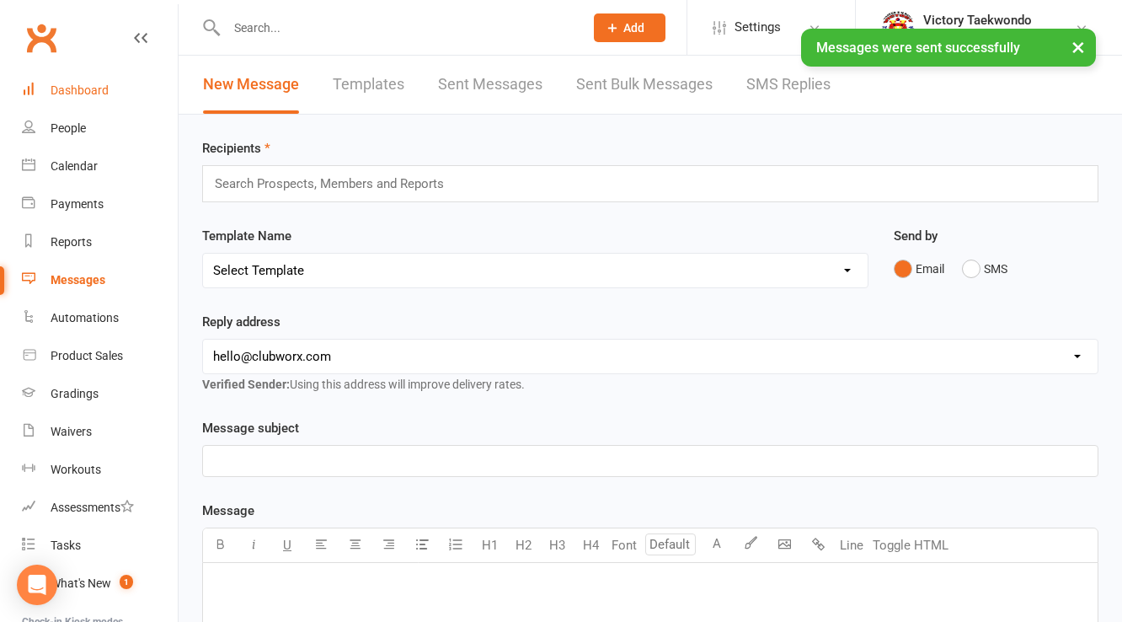
click at [98, 83] on div "Dashboard" at bounding box center [80, 89] width 58 height 13
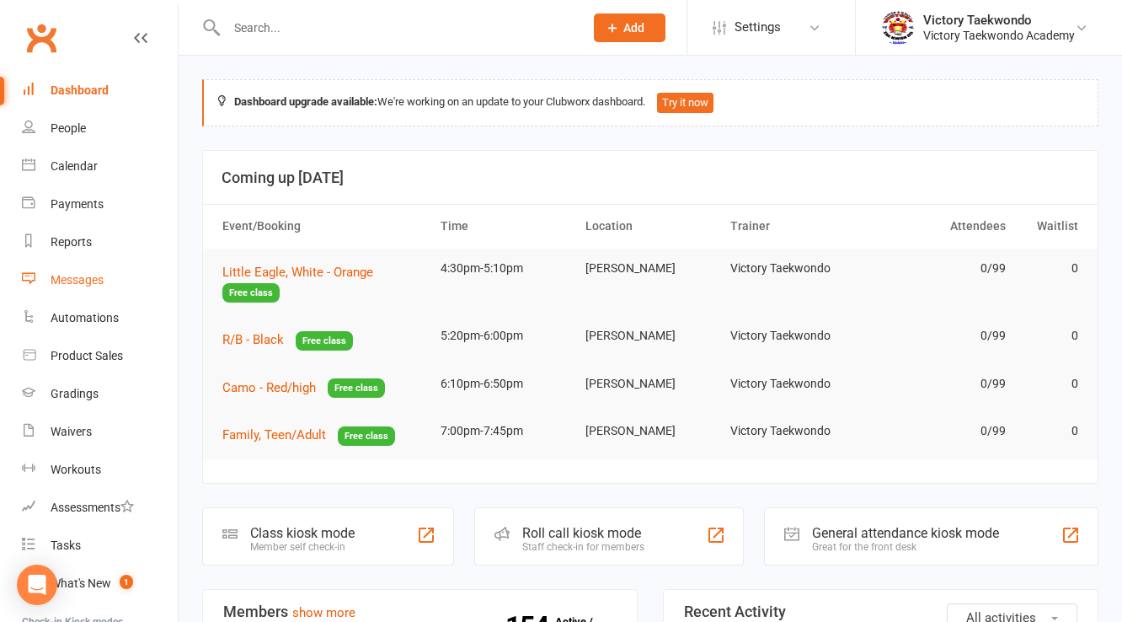
click at [94, 286] on link "Messages" at bounding box center [100, 280] width 156 height 38
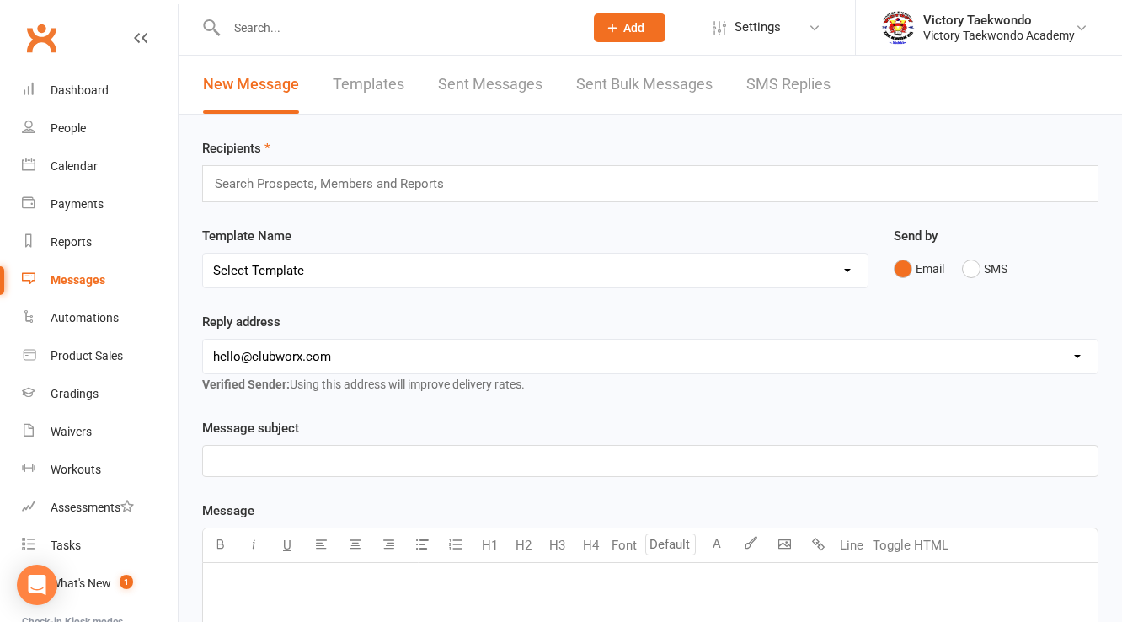
click at [360, 206] on div "Recipients Search Prospects, Members and Reports Template Name Select Template …" at bounding box center [650, 592] width 943 height 955
click at [360, 186] on input "text" at bounding box center [336, 184] width 247 height 22
click at [360, 88] on link "Templates" at bounding box center [369, 85] width 72 height 58
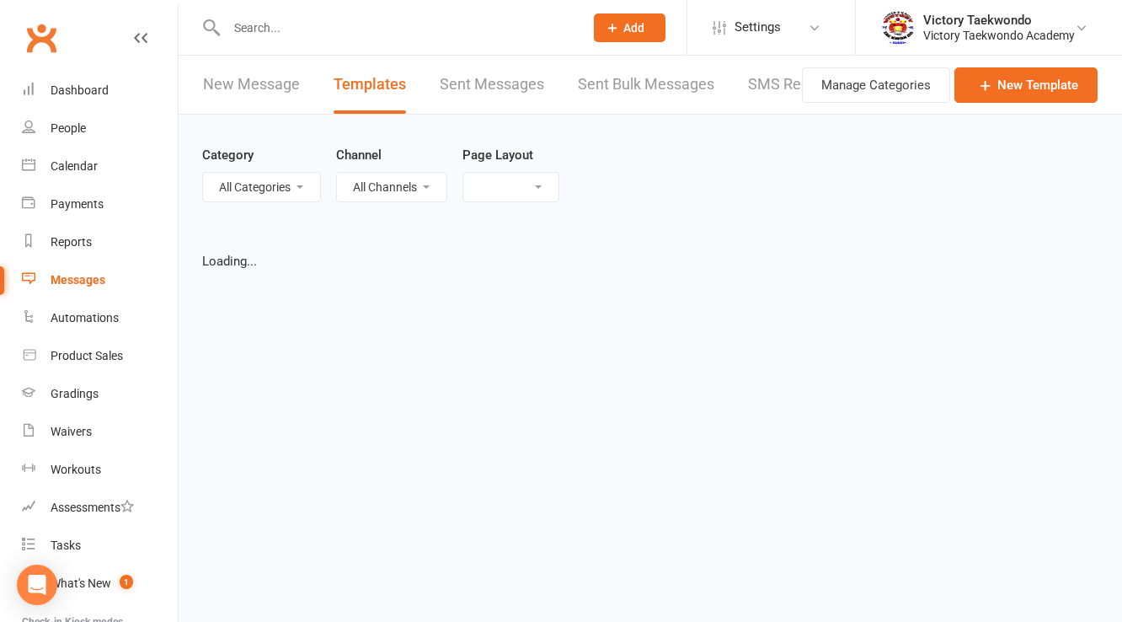
select select "grid"
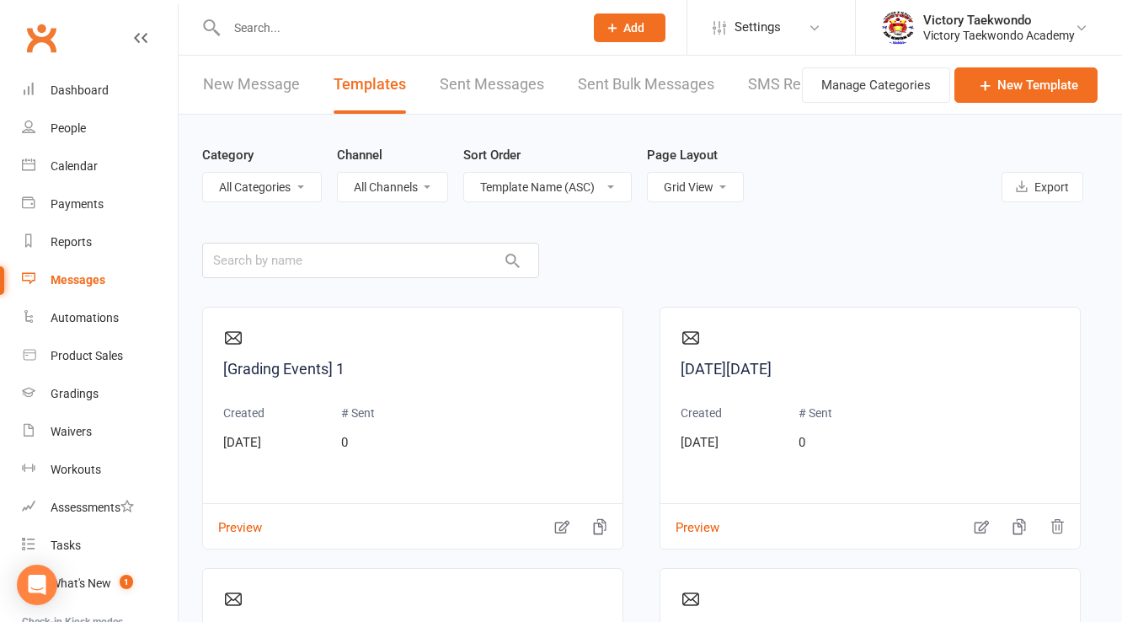
click at [275, 83] on link "New Message" at bounding box center [251, 85] width 97 height 58
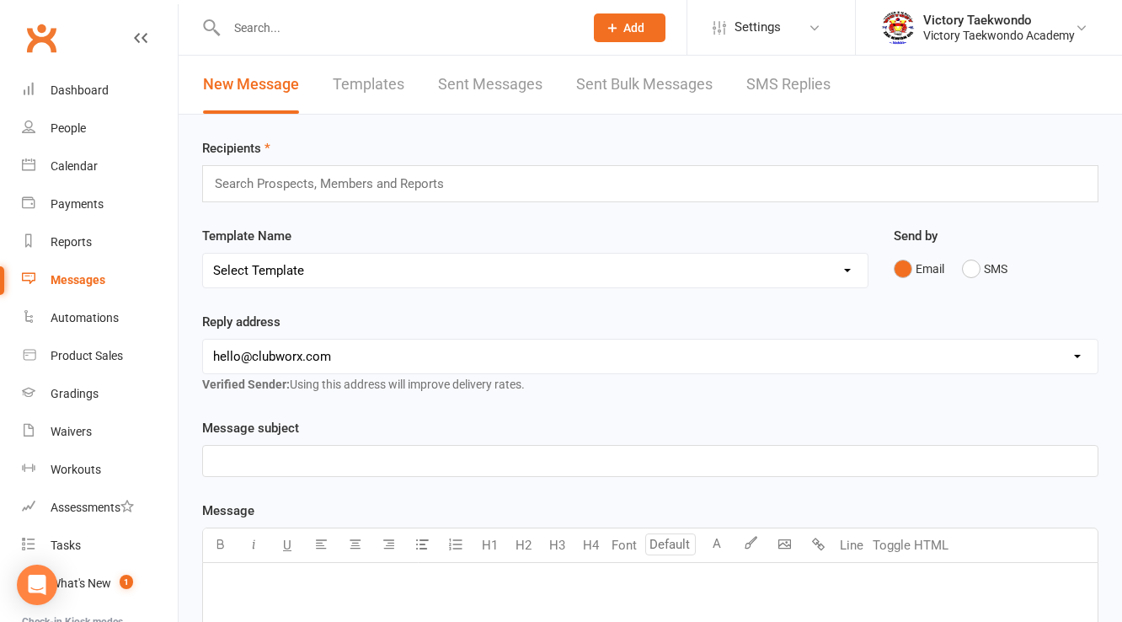
click at [350, 72] on link "Templates" at bounding box center [369, 85] width 72 height 58
select select "grid"
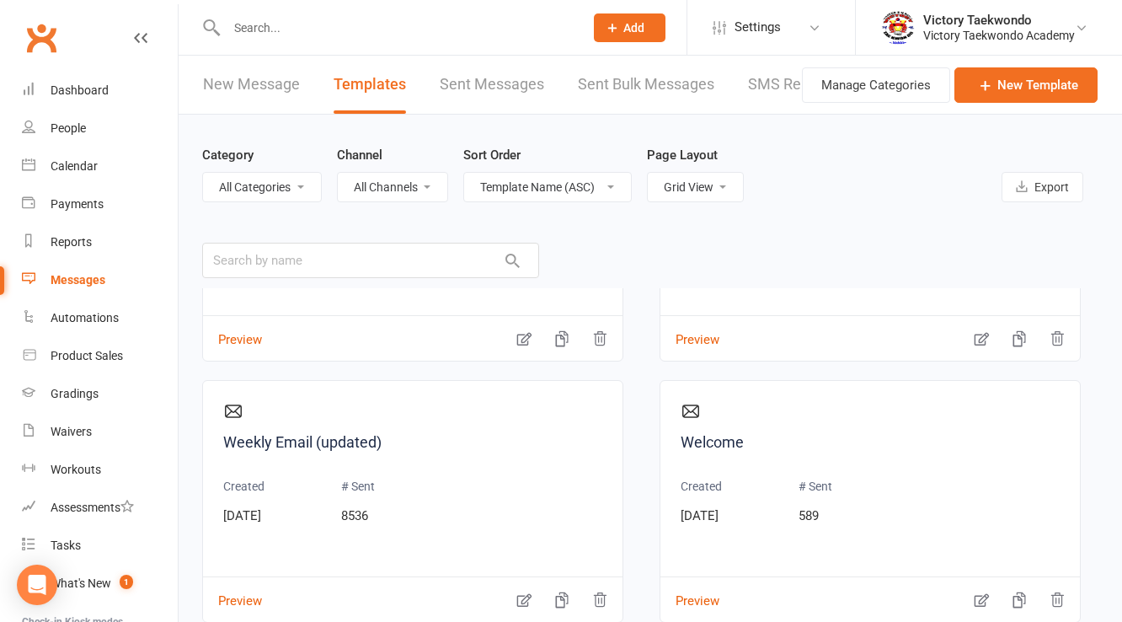
scroll to position [2628, 0]
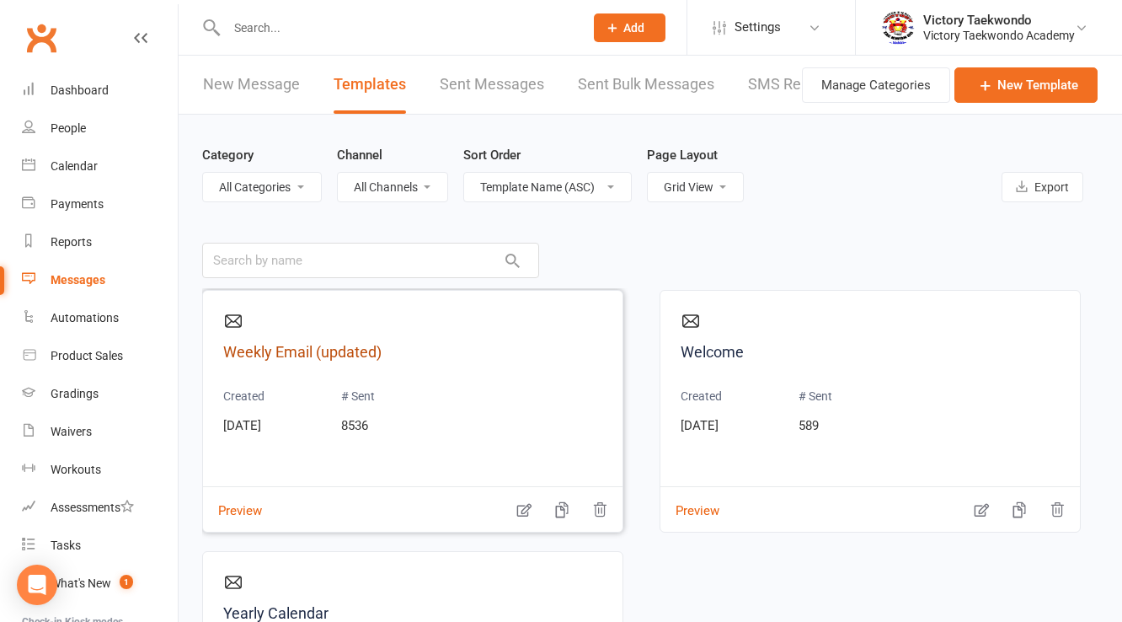
click at [323, 350] on link "Weekly Email (updated)" at bounding box center [412, 352] width 379 height 24
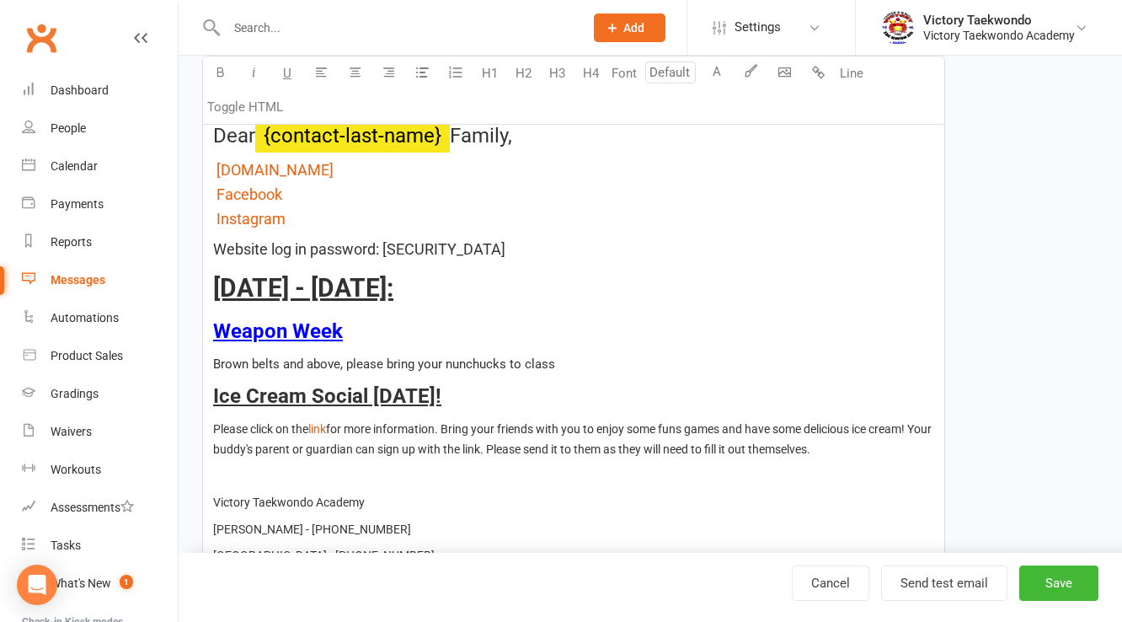
scroll to position [337, 0]
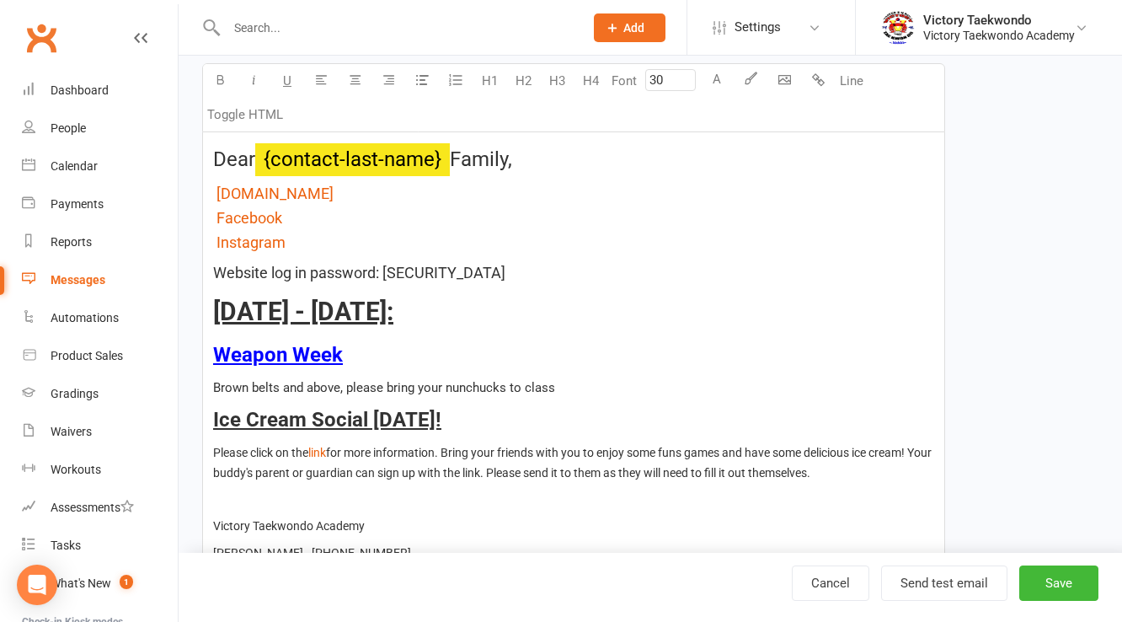
click at [371, 311] on span "[DATE] - [DATE]:" at bounding box center [303, 310] width 180 height 29
type input "24"
drag, startPoint x: 283, startPoint y: 351, endPoint x: 199, endPoint y: 351, distance: 84.2
click at [199, 351] on div "Template Name Weekly Email (updated) Send by Email SMS Category Manage categori…" at bounding box center [574, 298] width 768 height 1033
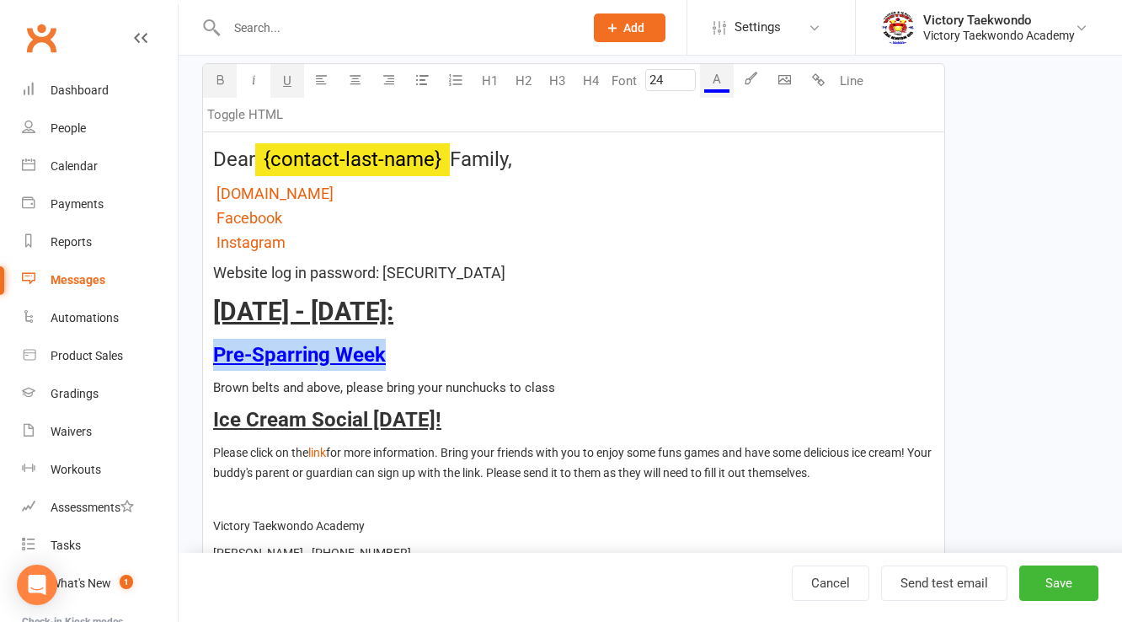
drag, startPoint x: 403, startPoint y: 364, endPoint x: 206, endPoint y: 354, distance: 197.3
click at [206, 354] on div "Dear ﻿ {contact-last-name} Family, $ kickkim.com $ $ $ $ Facebook $ $ Instagram…" at bounding box center [573, 366] width 741 height 468
click at [724, 90] on div "button" at bounding box center [716, 90] width 25 height 3
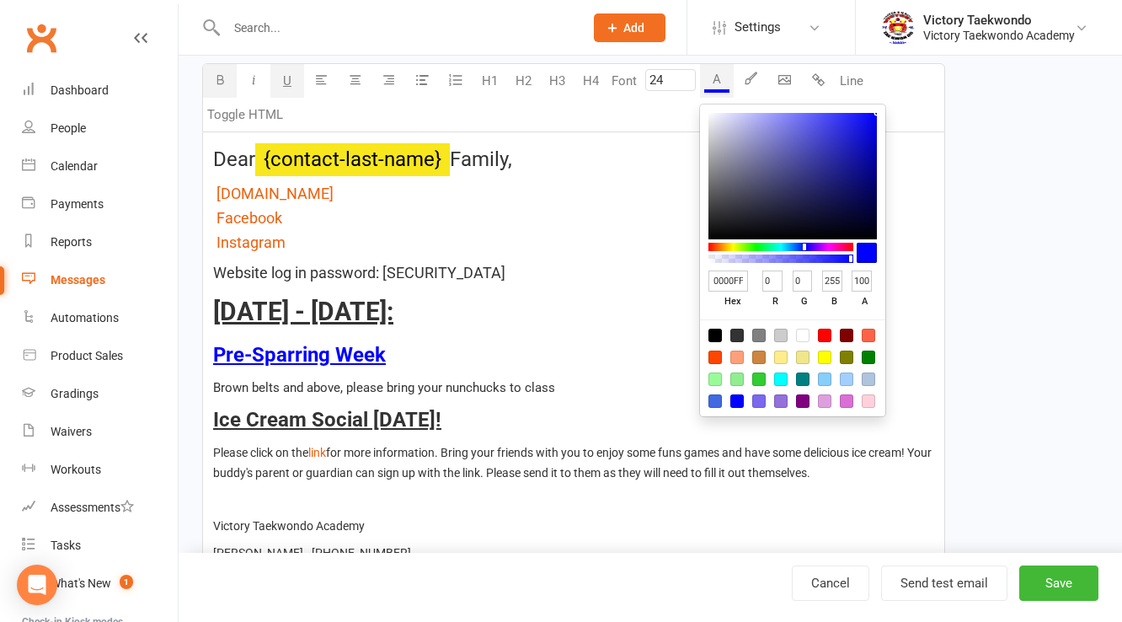
click at [876, 354] on div at bounding box center [792, 367] width 185 height 97
click at [871, 354] on div at bounding box center [868, 356] width 13 height 13
type input "008000"
type input "128"
type input "0"
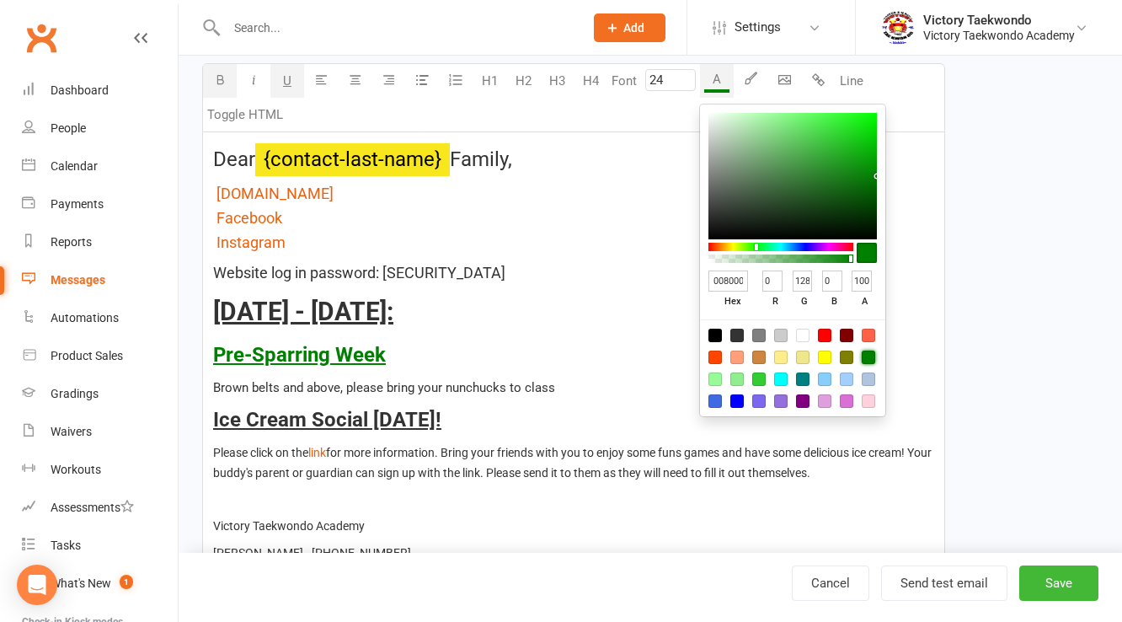
click at [536, 357] on p "Pre-Sparring Week" at bounding box center [573, 355] width 721 height 32
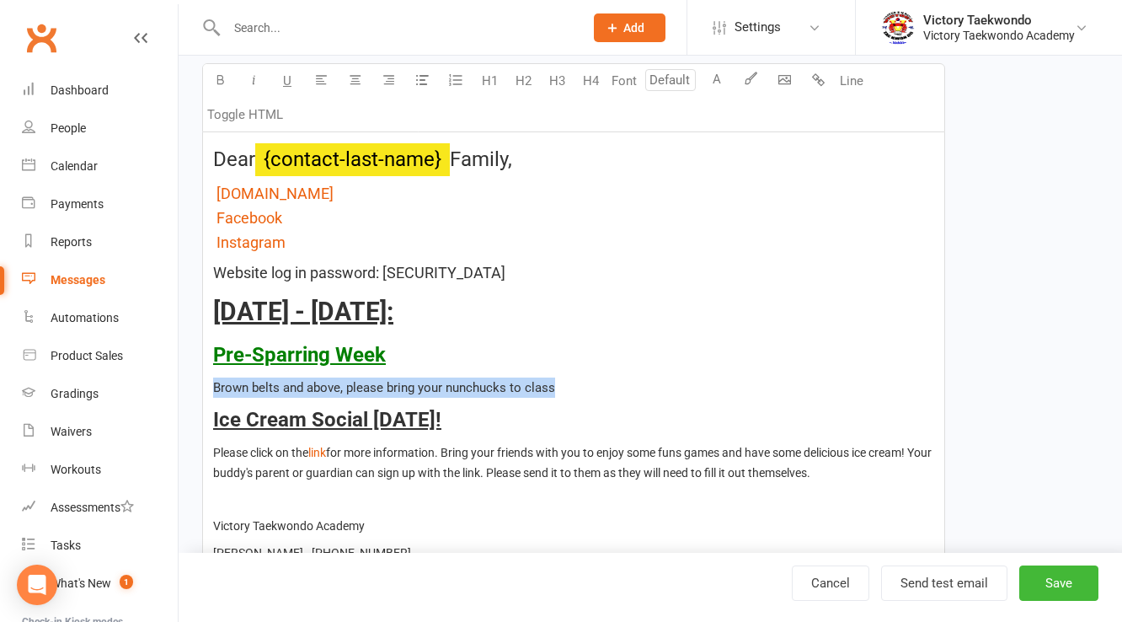
drag, startPoint x: 584, startPoint y: 382, endPoint x: 216, endPoint y: 383, distance: 368.1
click at [215, 383] on p "Brown belts and above, please bring your nunchucks to class" at bounding box center [573, 387] width 721 height 20
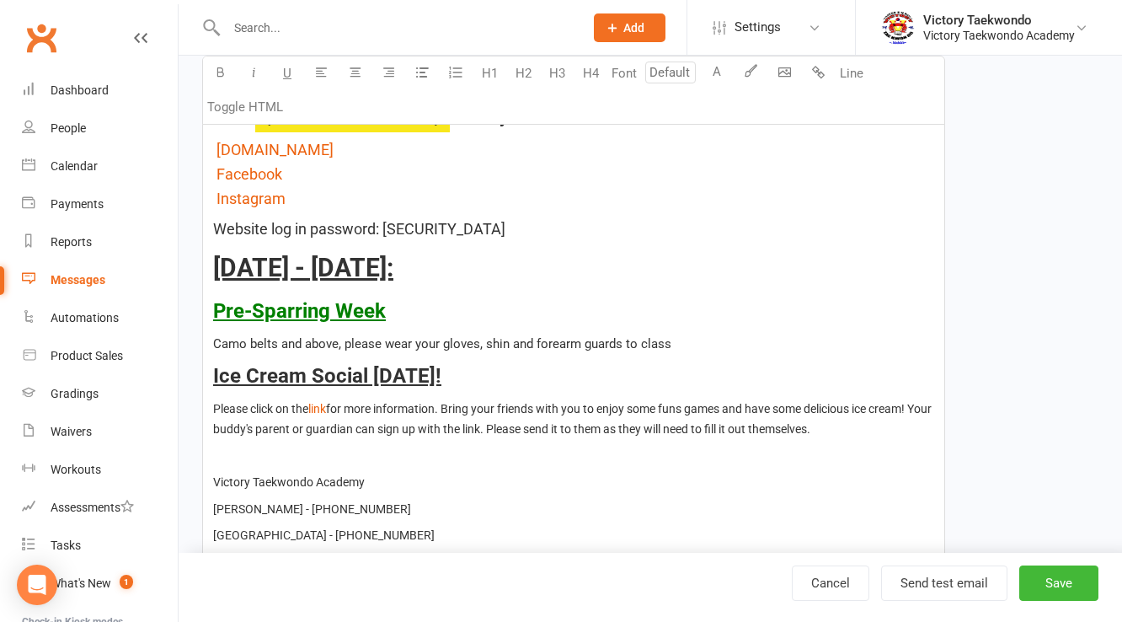
scroll to position [404, 0]
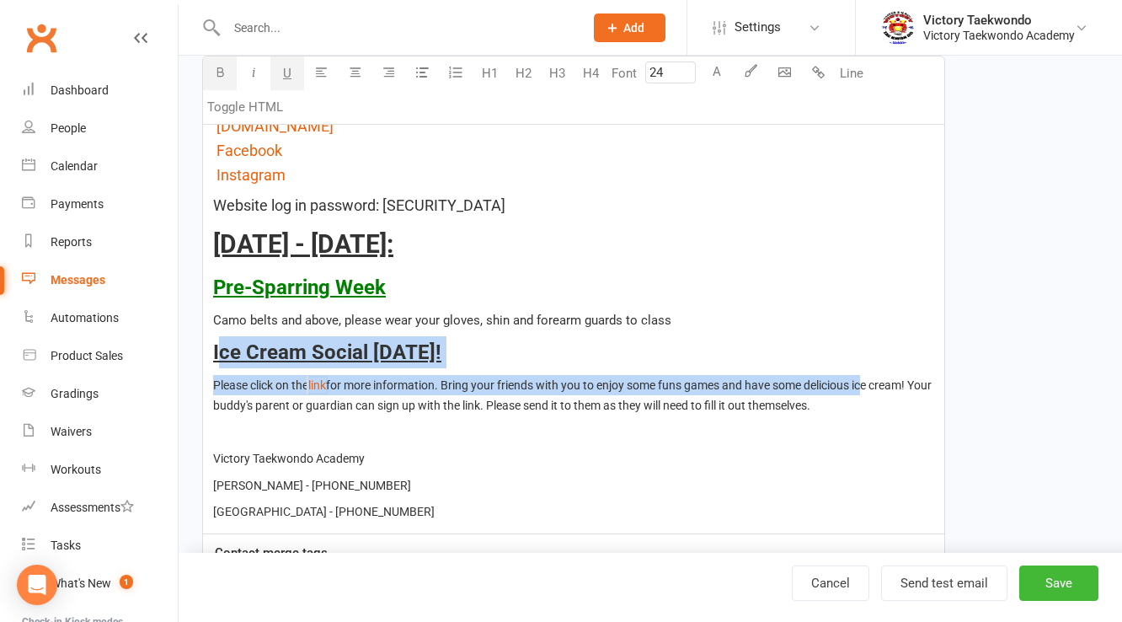
drag, startPoint x: 222, startPoint y: 344, endPoint x: 871, endPoint y: 387, distance: 650.8
click at [871, 387] on div "Dear ﻿ {contact-last-name} Family, $ kickkim.com $ $ $ $ Facebook $ $ Instagram…" at bounding box center [573, 299] width 741 height 468
type input "14"
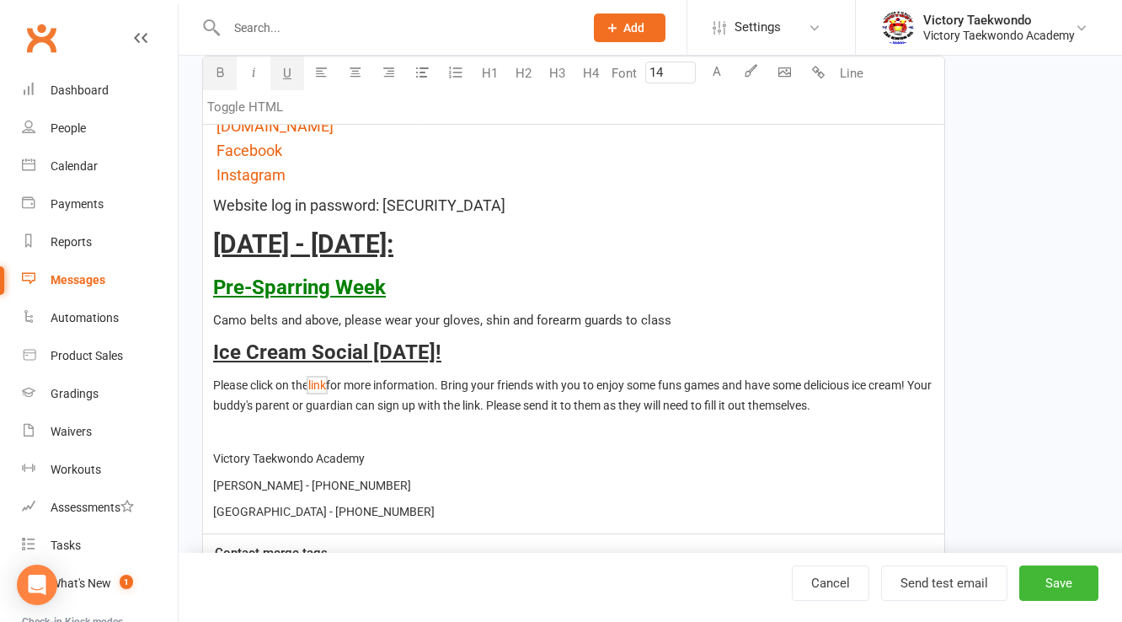
click at [869, 403] on p "Please click on the $ link $ for more information. Bring your friends with you …" at bounding box center [573, 395] width 721 height 40
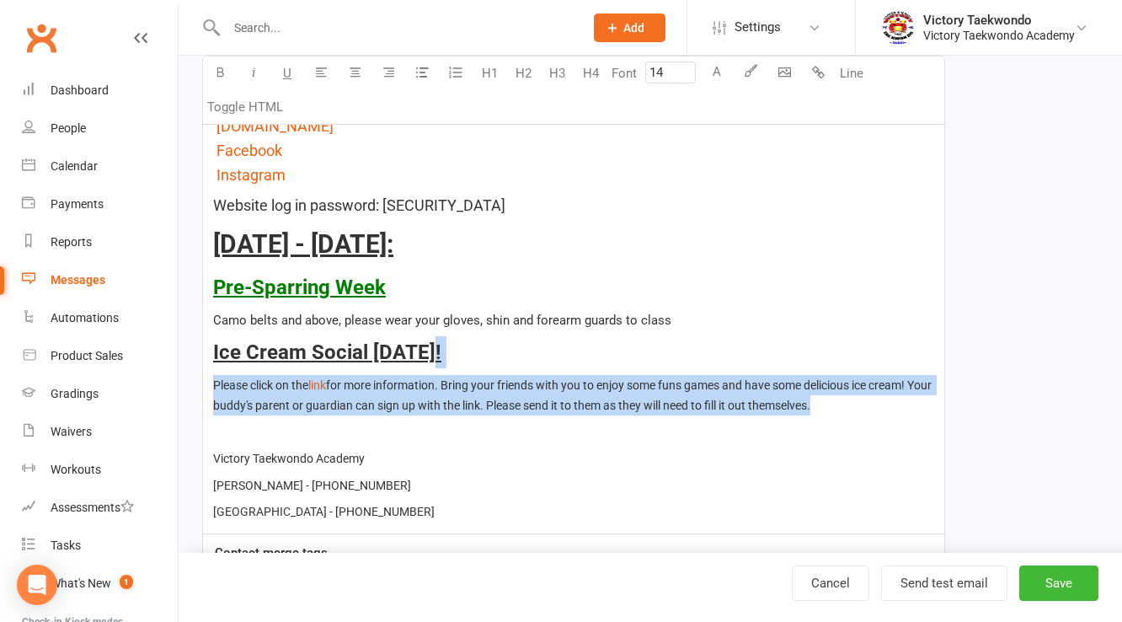
type input "24"
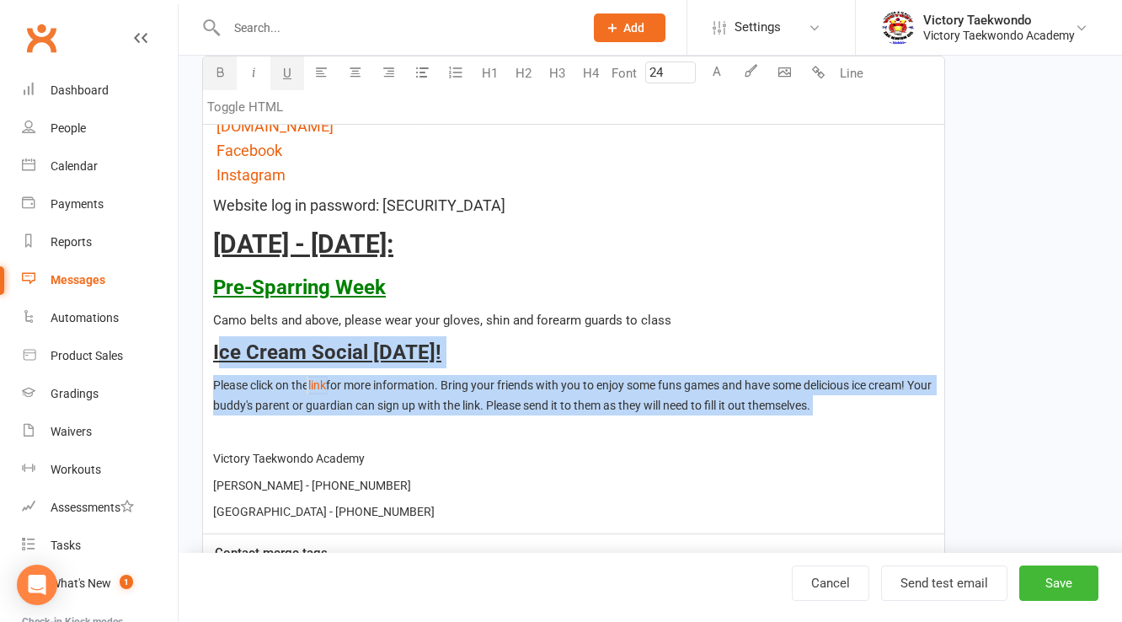
drag, startPoint x: 715, startPoint y: 404, endPoint x: 222, endPoint y: 350, distance: 496.6
click at [222, 350] on div "Dear ﻿ {contact-last-name} Family, $ kickkim.com $ $ $ $ Facebook $ $ Instagram…" at bounding box center [573, 299] width 741 height 468
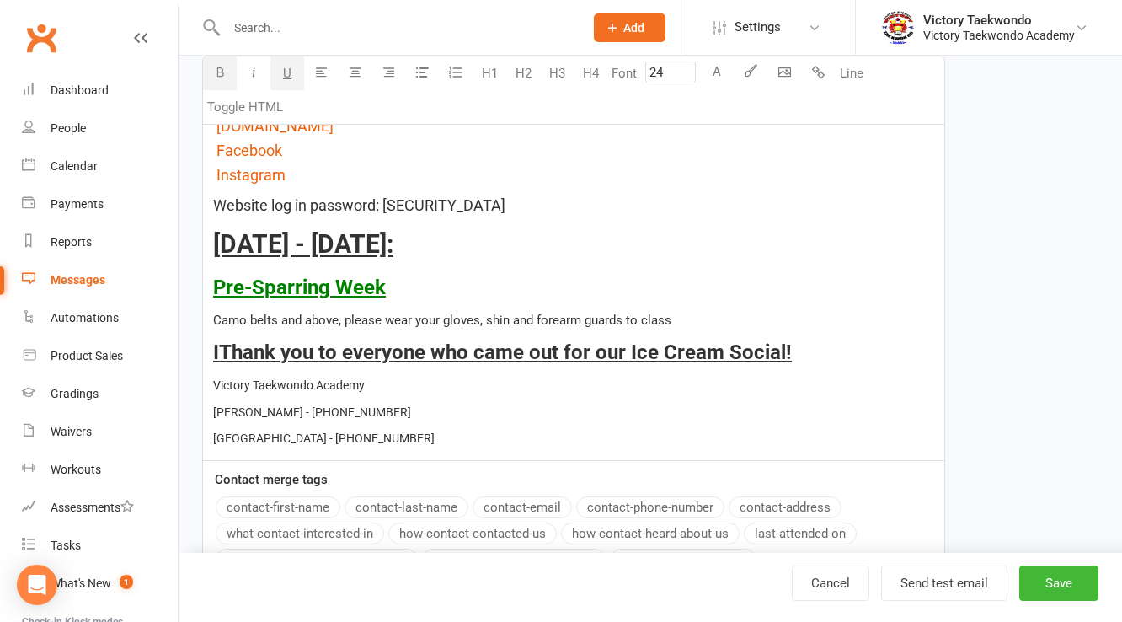
click at [222, 350] on span "IThank you to everyone who came out for our Ice Cream Social!" at bounding box center [502, 352] width 579 height 24
click at [777, 357] on span "Thank you to everyone who came out for our Ice Cream Social!" at bounding box center [499, 352] width 573 height 24
click at [835, 345] on p "Thank you to everyone who came out for our Ice Cream Social!" at bounding box center [573, 352] width 721 height 32
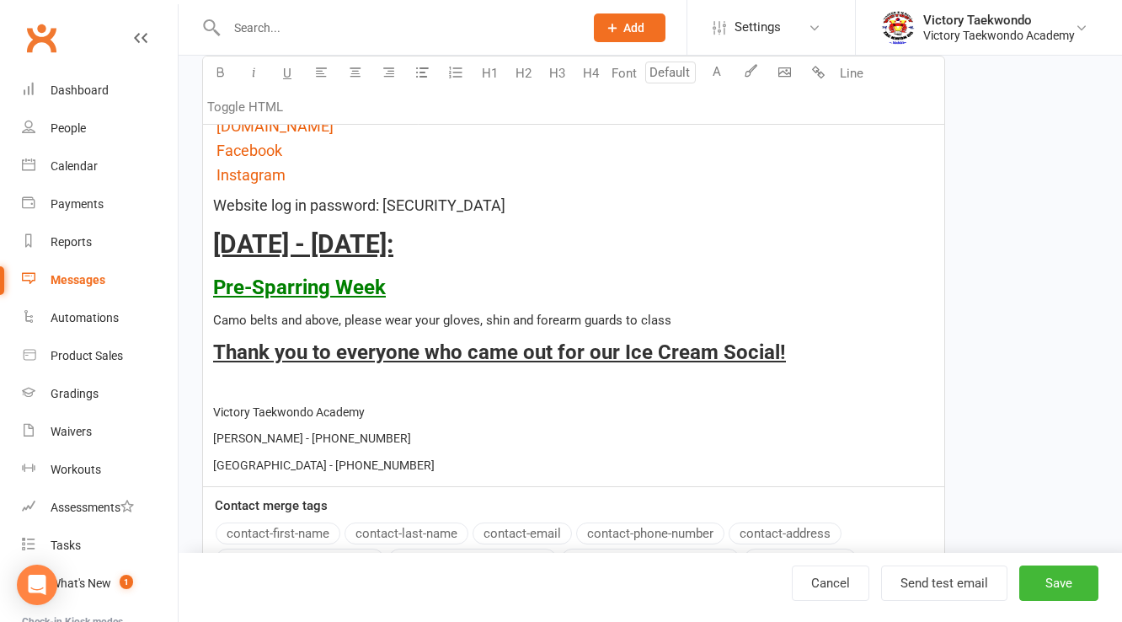
scroll to position [561, 0]
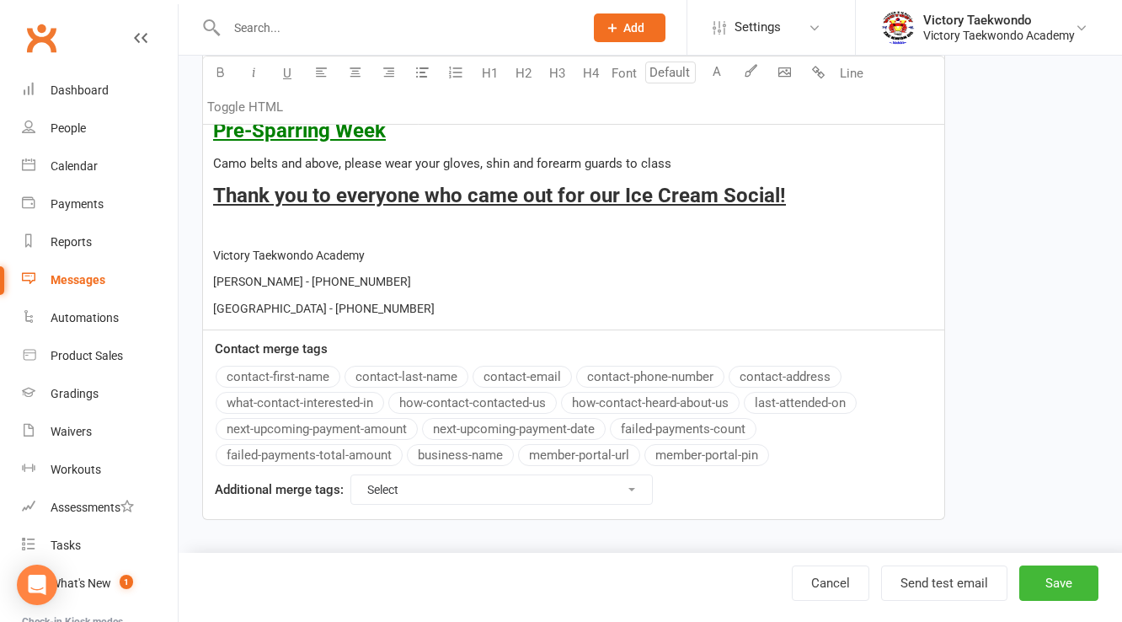
click at [232, 227] on p "﻿" at bounding box center [573, 228] width 721 height 20
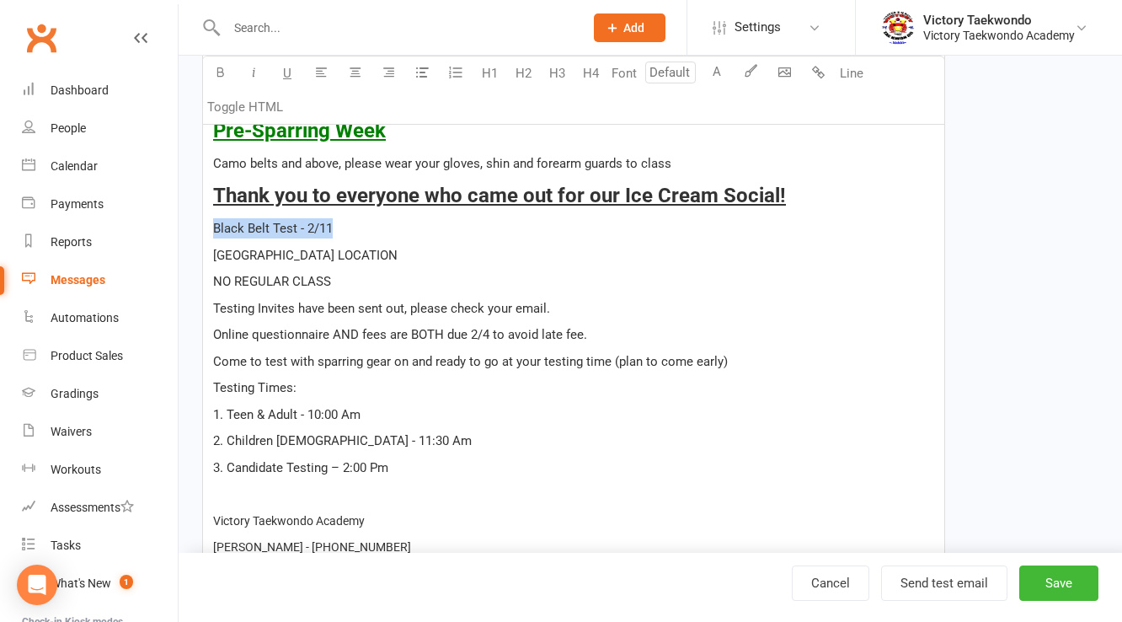
drag, startPoint x: 346, startPoint y: 230, endPoint x: 179, endPoint y: 233, distance: 167.6
click at [179, 233] on div "Edit Template Template Name Weekly Email (updated) Send by Email SMS Category M…" at bounding box center [650, 158] width 943 height 1327
click at [219, 84] on button "button" at bounding box center [220, 73] width 34 height 34
click at [294, 81] on button "U" at bounding box center [287, 73] width 34 height 34
click at [669, 72] on input "number" at bounding box center [670, 72] width 51 height 22
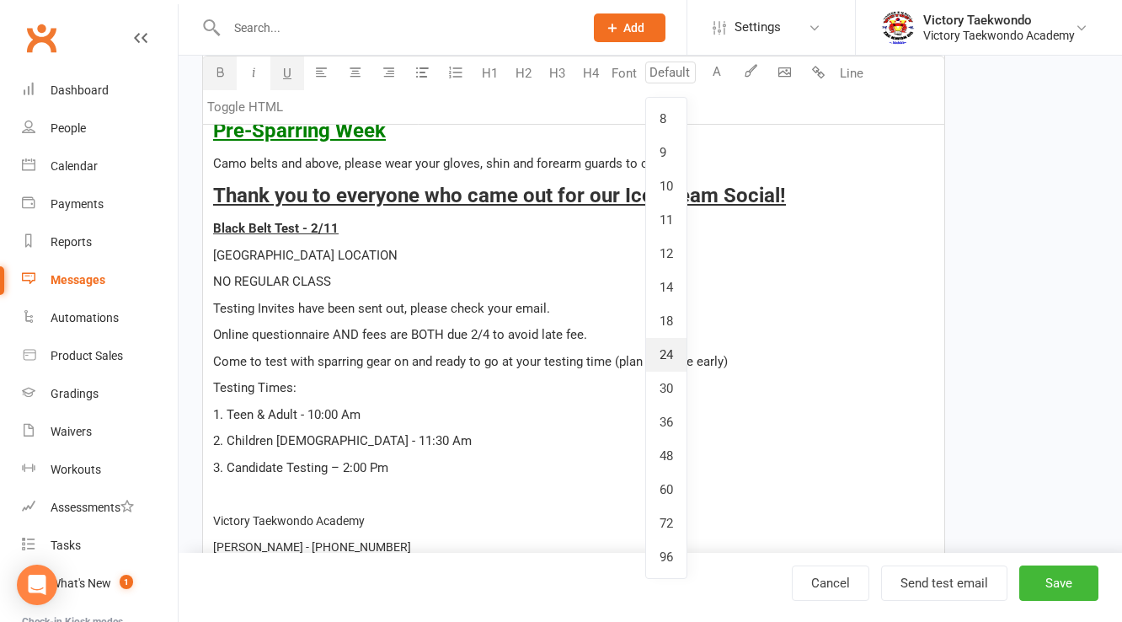
click at [670, 360] on link "24" at bounding box center [666, 355] width 40 height 34
type input "24"
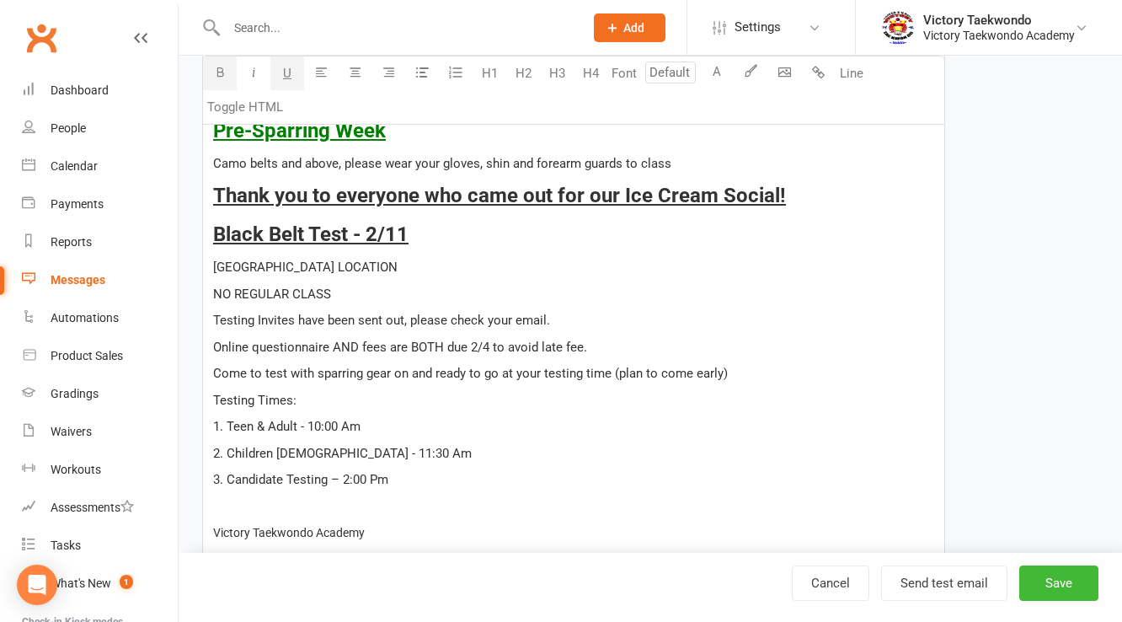
click at [378, 262] on p "PENNINGTON LOCATION" at bounding box center [573, 267] width 721 height 20
click at [733, 371] on p "Come to test with sparring gear on and ready to go at your testing time (plan t…" at bounding box center [573, 373] width 721 height 20
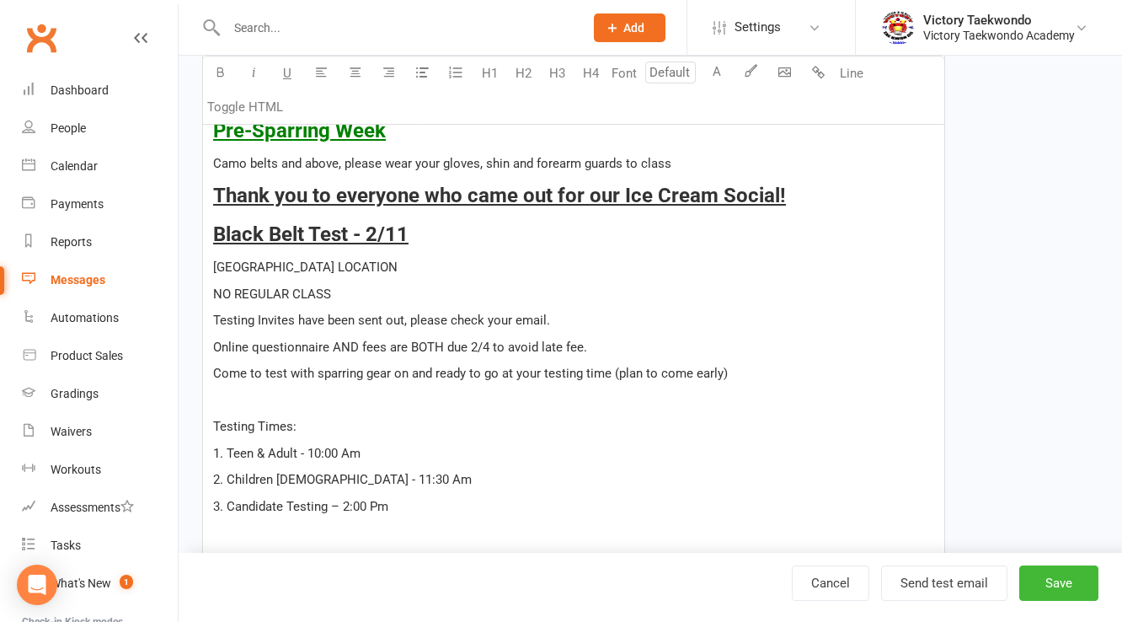
type input "24"
click at [368, 236] on span "Black Belt Test - 2/11" at bounding box center [310, 234] width 195 height 24
click at [405, 269] on p "PENNINGTON LOCATION" at bounding box center [573, 267] width 721 height 20
click at [478, 340] on span "Online questionnaire AND fees are BOTH due 2/4 to avoid late fee." at bounding box center [400, 346] width 374 height 15
click at [487, 347] on span "Online questionnaire AND fees are BOTH due 2/4 to avoid late fee." at bounding box center [400, 346] width 374 height 15
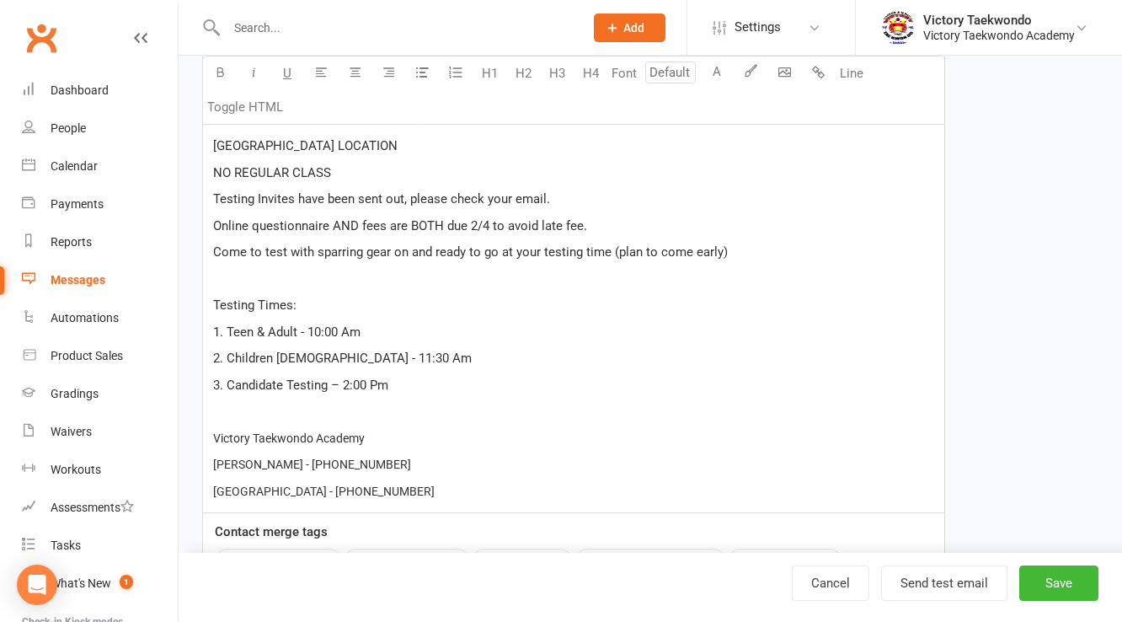
scroll to position [696, 0]
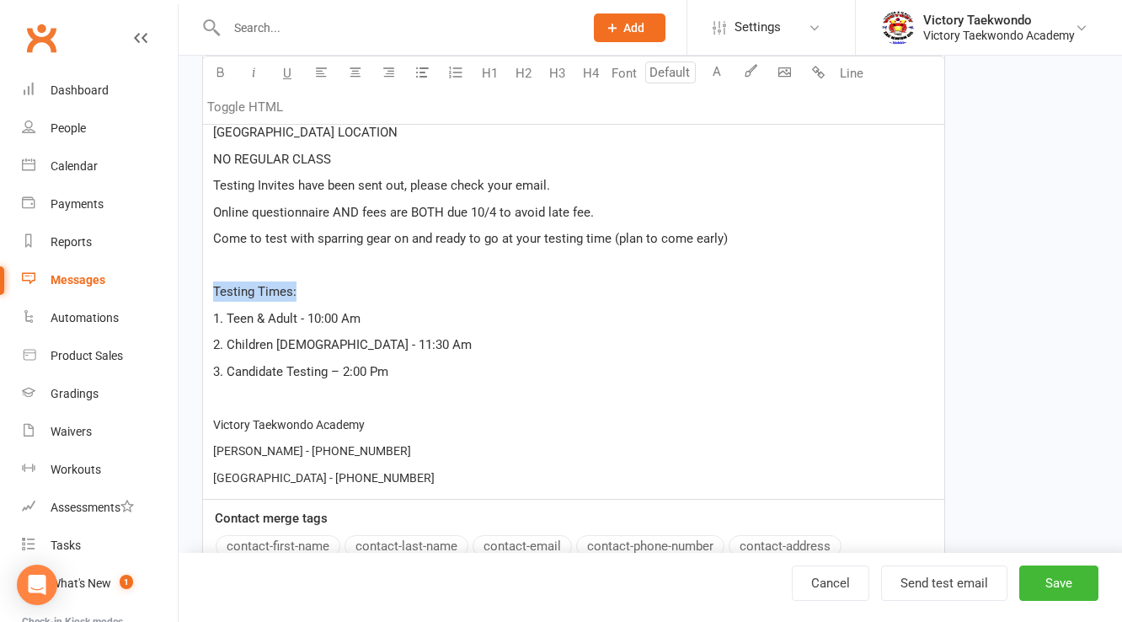
drag, startPoint x: 318, startPoint y: 288, endPoint x: 162, endPoint y: 288, distance: 156.7
click at [162, 288] on ui-view "Prospect Member Non-attending contact Class / event Appointment Grading event T…" at bounding box center [561, 17] width 1122 height 1417
click at [216, 57] on button "button" at bounding box center [220, 73] width 34 height 34
drag, startPoint x: 273, startPoint y: 67, endPoint x: 283, endPoint y: 67, distance: 10.1
click at [277, 67] on button "U" at bounding box center [287, 73] width 34 height 34
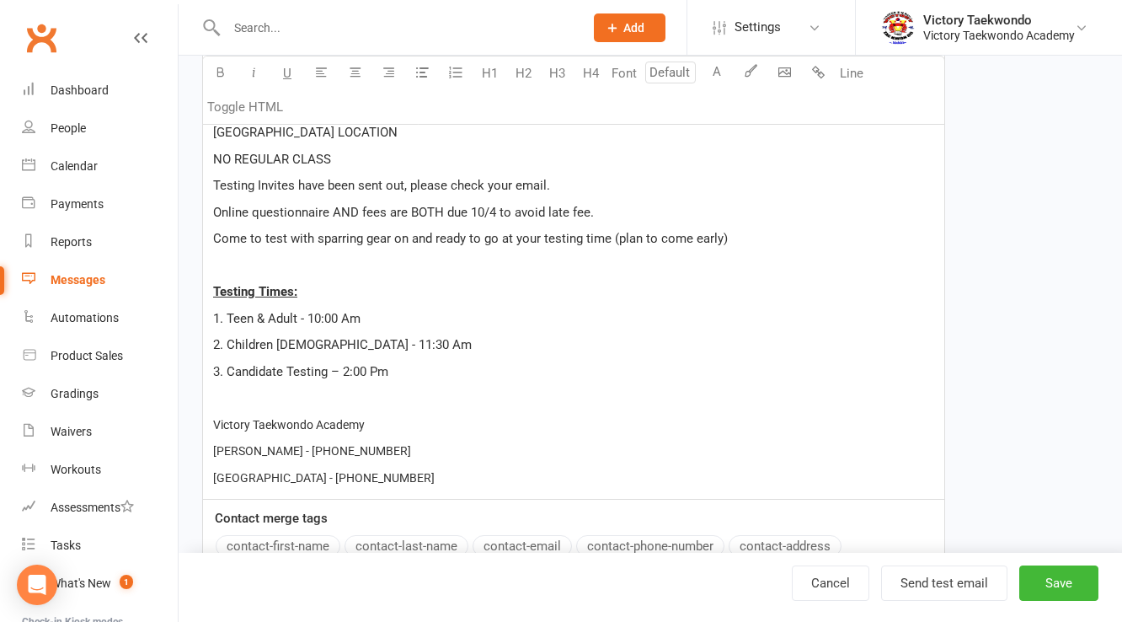
click at [421, 334] on p "2. Children 6-12 years old - 11:30 Am" at bounding box center [573, 344] width 721 height 20
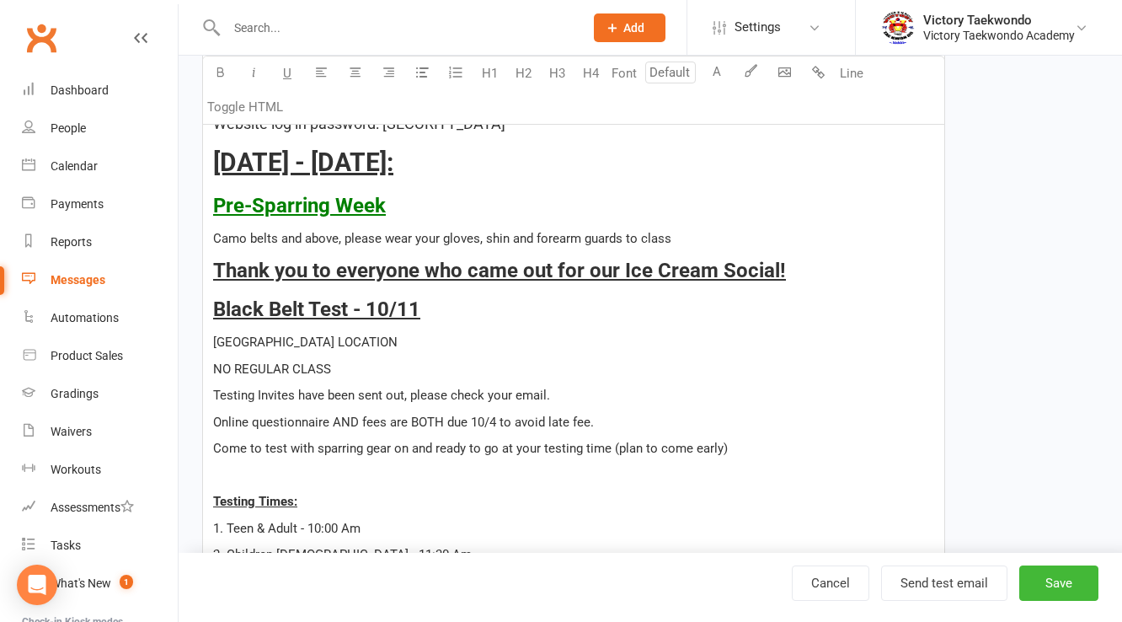
scroll to position [404, 0]
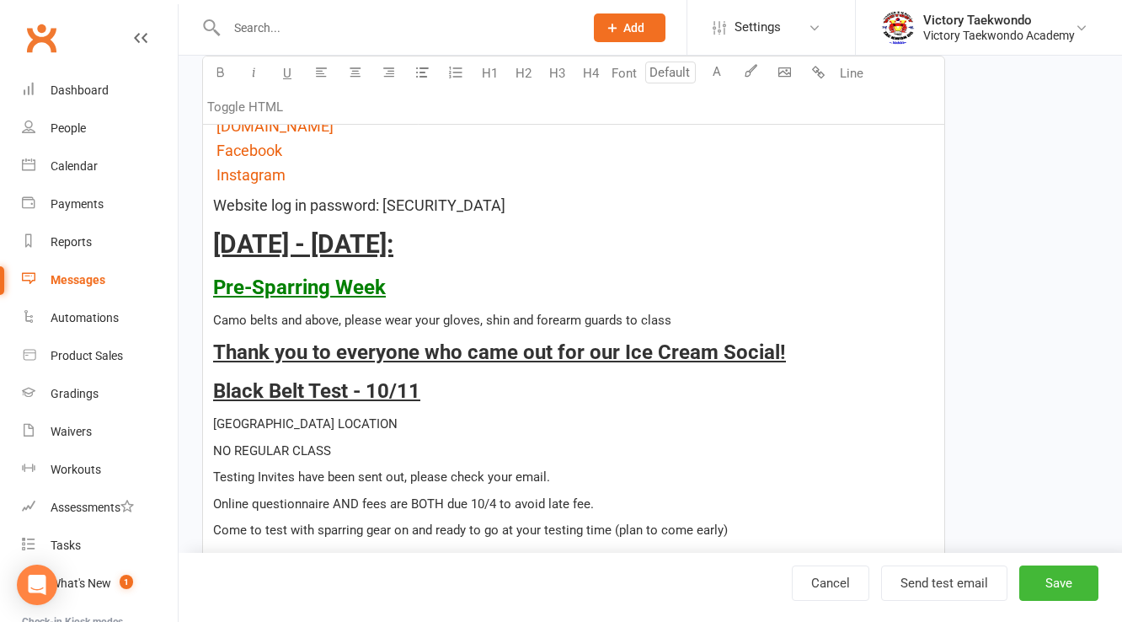
click at [798, 347] on p "Thank you to everyone who came out for our Ice Cream Social!" at bounding box center [573, 352] width 721 height 32
